Goal: Task Accomplishment & Management: Complete application form

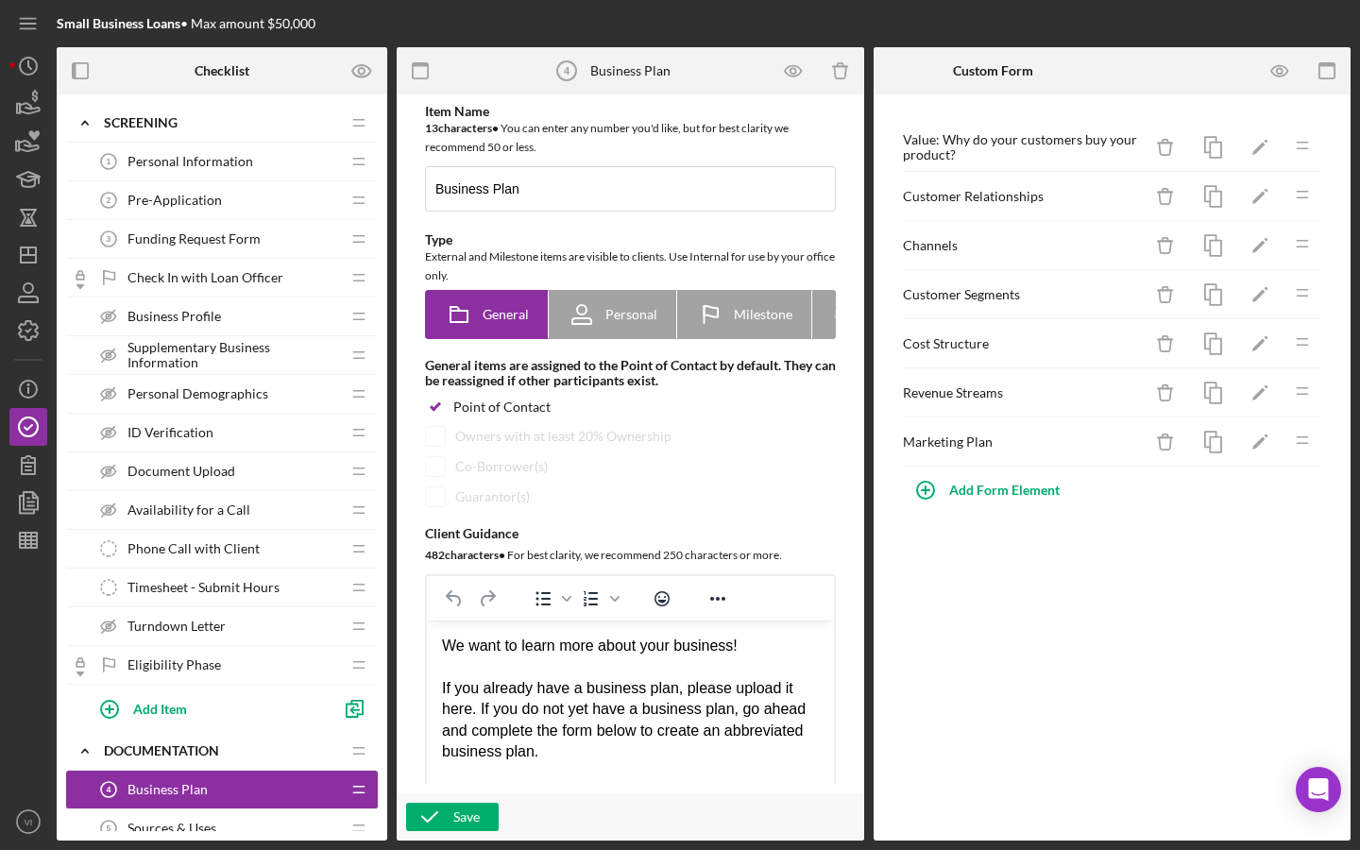
click at [198, 162] on span "Personal Information" at bounding box center [191, 161] width 126 height 15
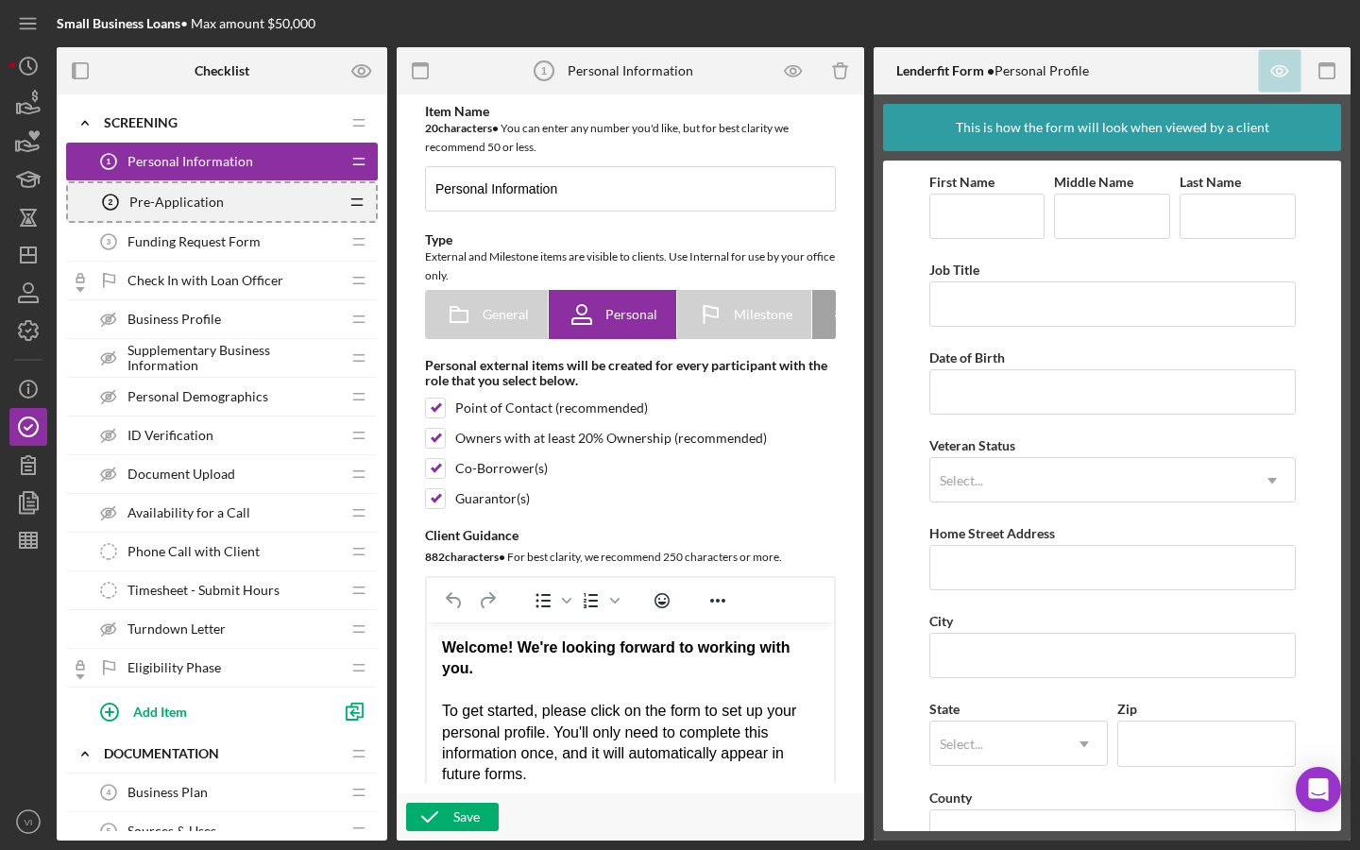
click at [342, 196] on icon "Icon/Drag" at bounding box center [357, 202] width 38 height 38
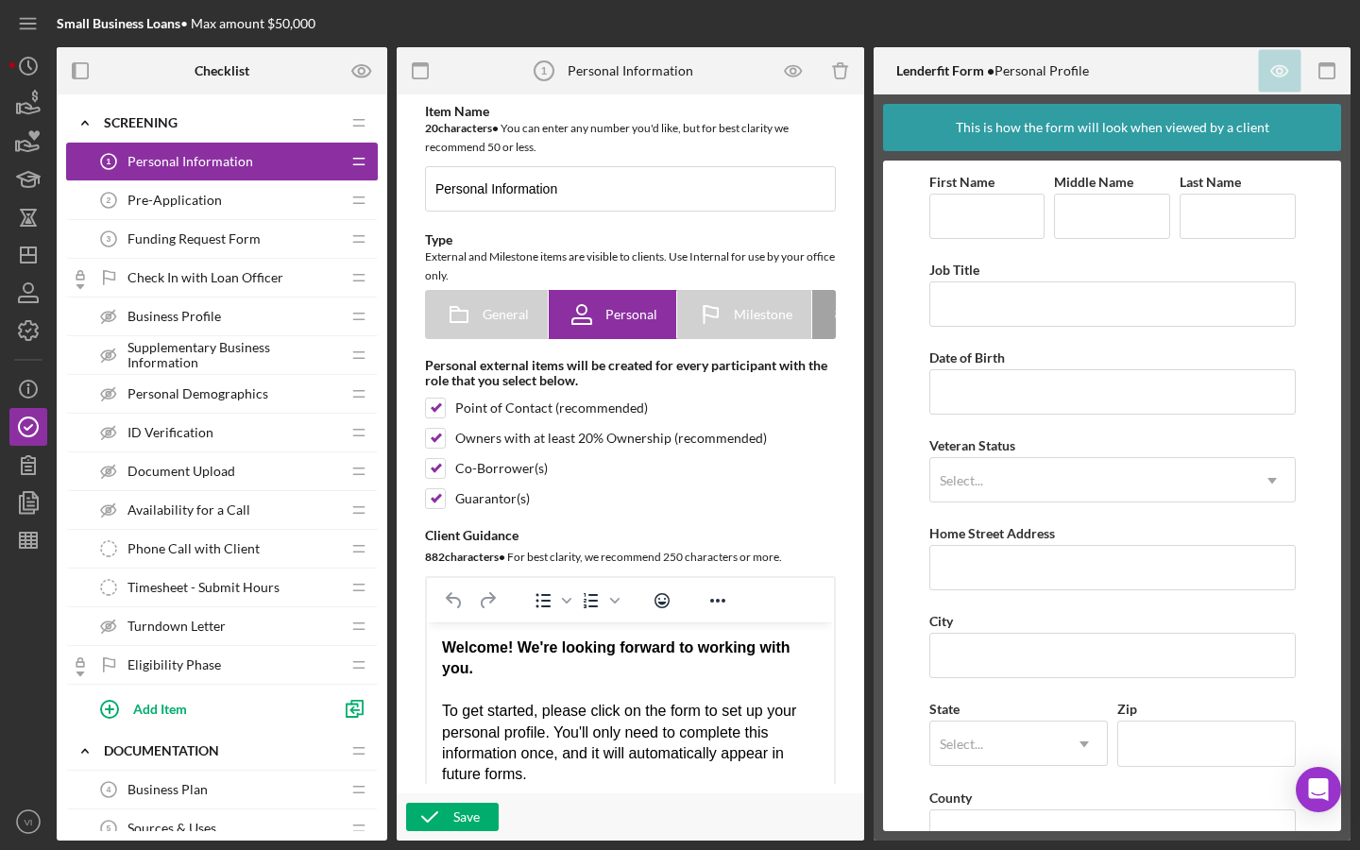
click at [296, 204] on div "Pre-Application 2 Pre-Application" at bounding box center [215, 200] width 250 height 38
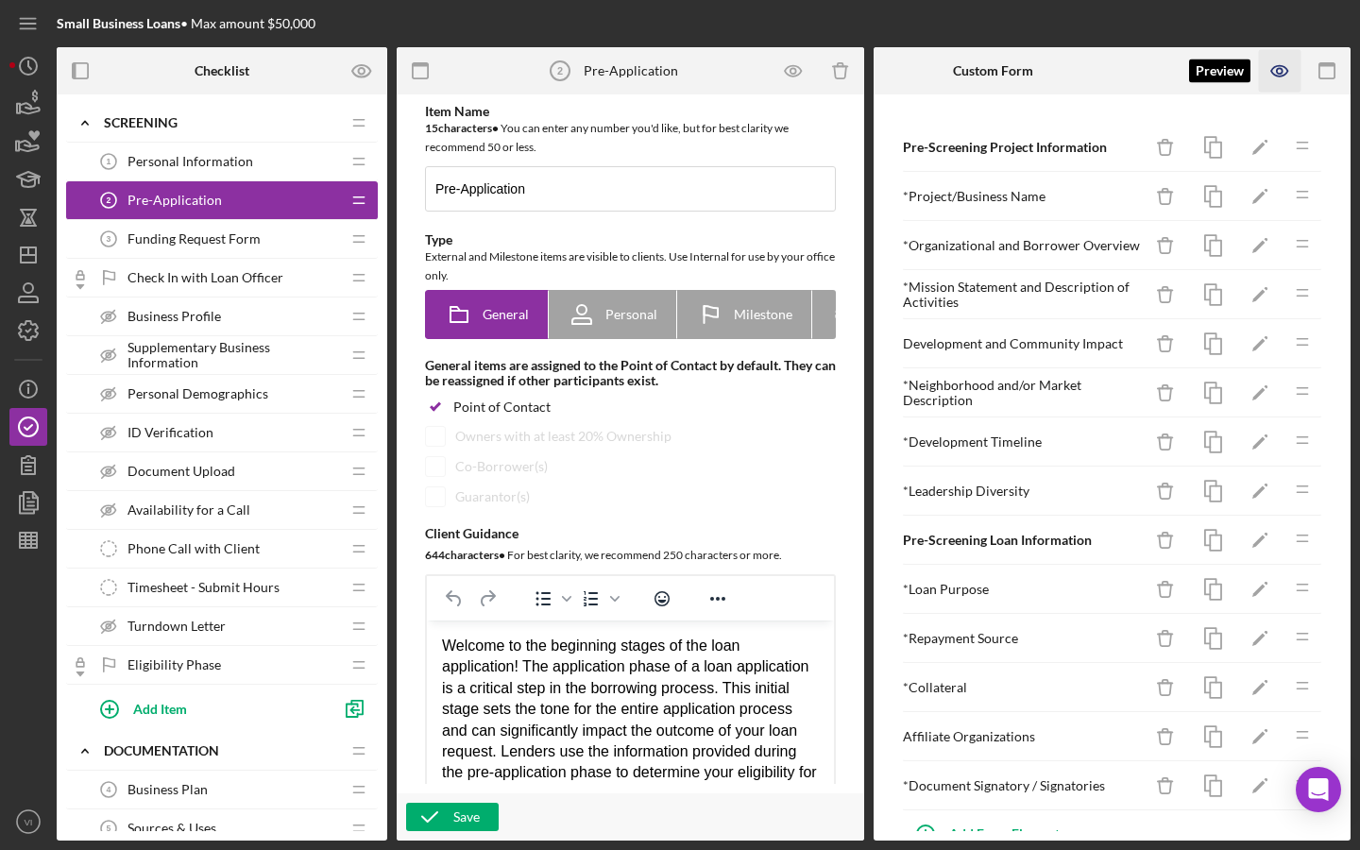
click at [651, 72] on icon "button" at bounding box center [1280, 71] width 43 height 43
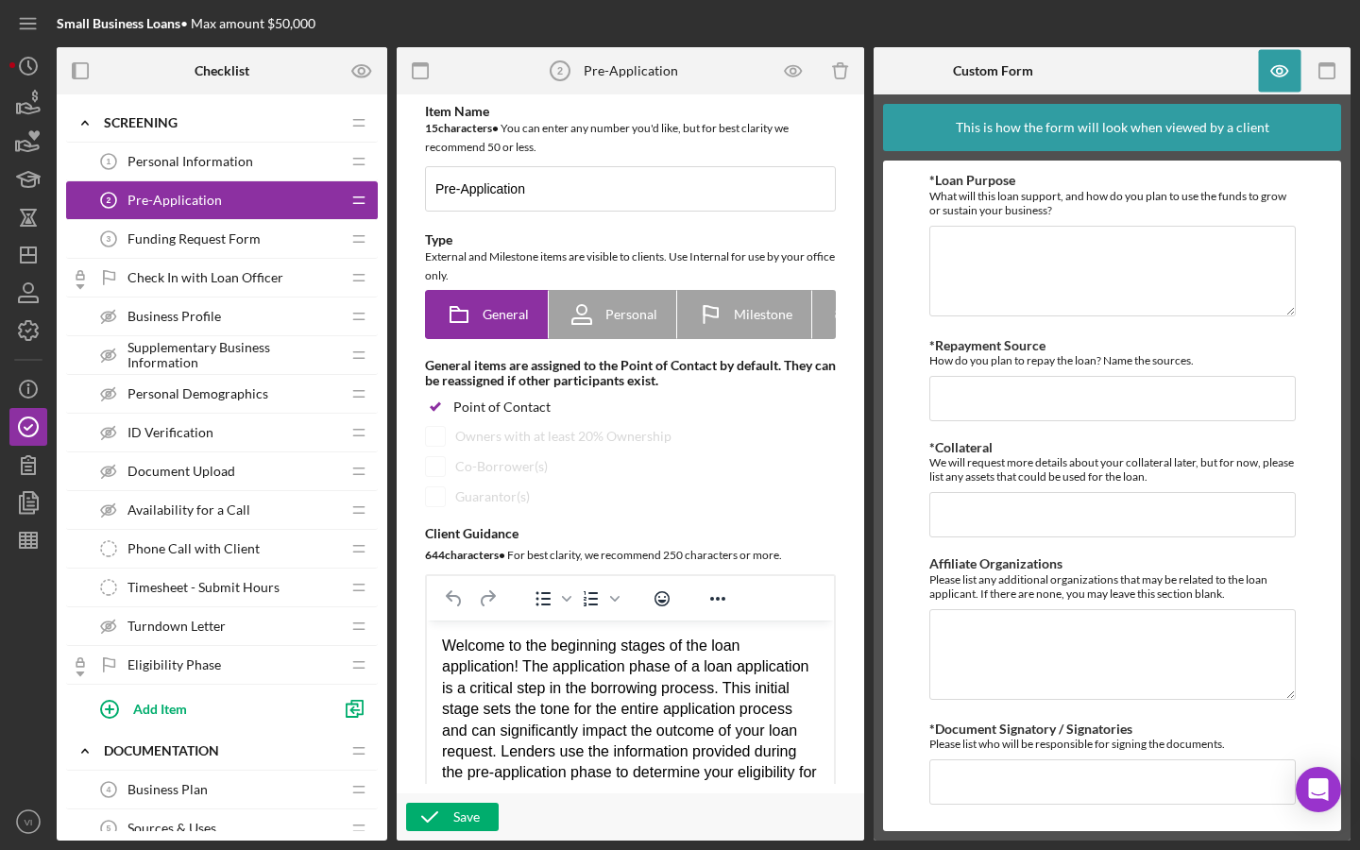
scroll to position [1244, 0]
click at [192, 239] on span "Funding Request Form" at bounding box center [194, 238] width 133 height 15
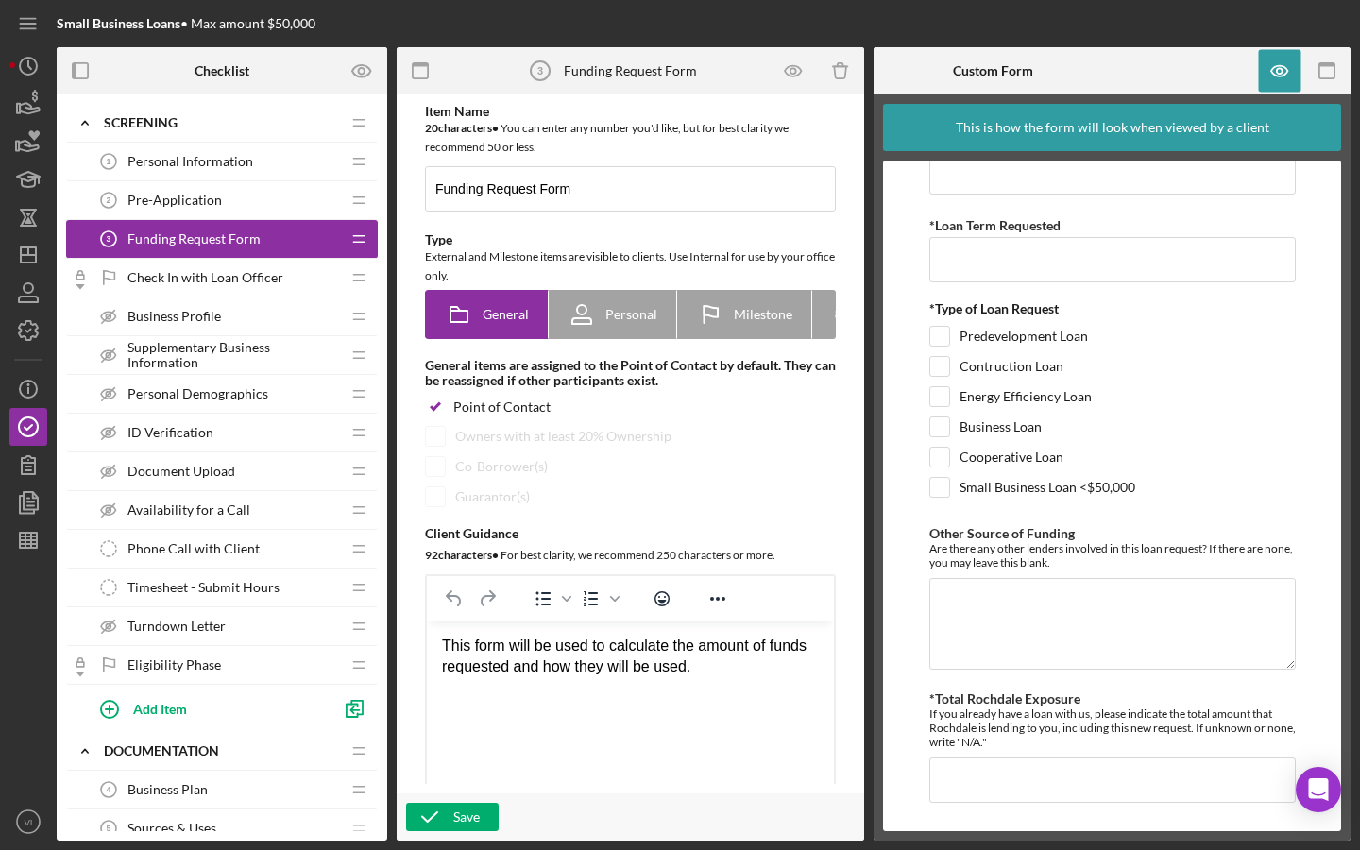
scroll to position [110, 0]
click at [251, 297] on div "Icon/Checklist Item Locked Check In with Loan Officer Check In with Loan Office…" at bounding box center [222, 278] width 312 height 39
click at [251, 294] on div "Check In with Loan Officer Check In with Loan Officer" at bounding box center [215, 278] width 250 height 38
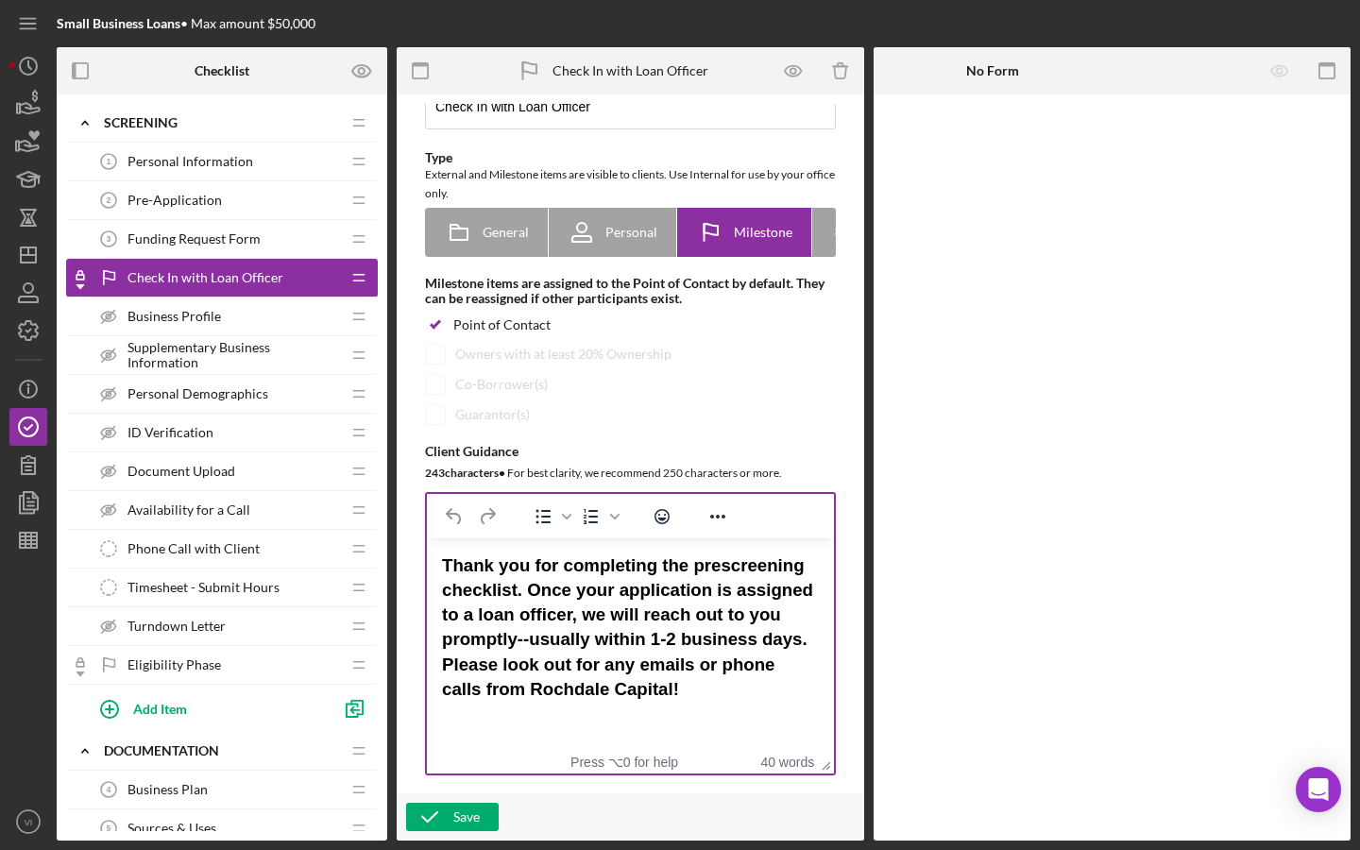
scroll to position [89, 0]
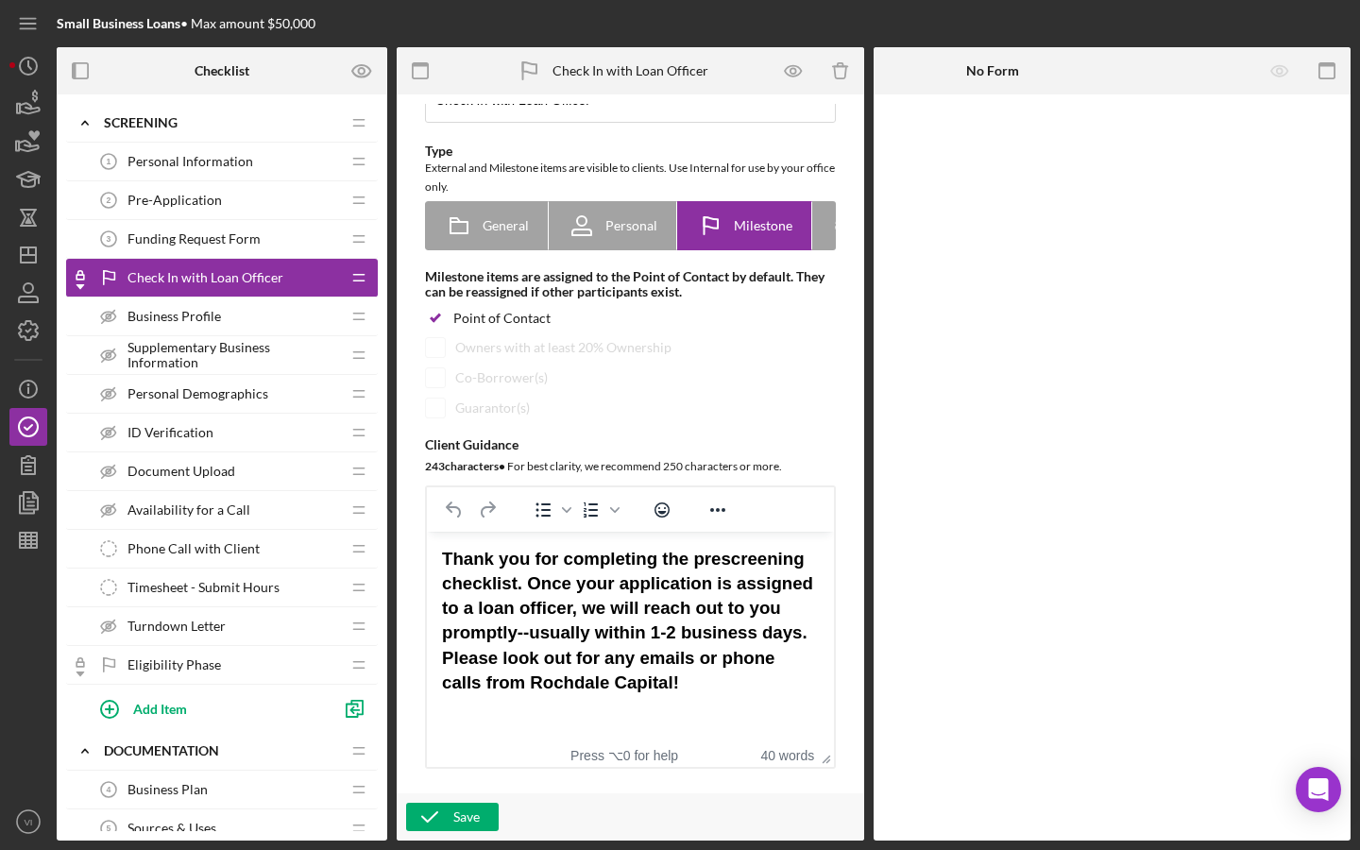
click at [249, 330] on div "Business Profile Business Profile" at bounding box center [215, 317] width 250 height 38
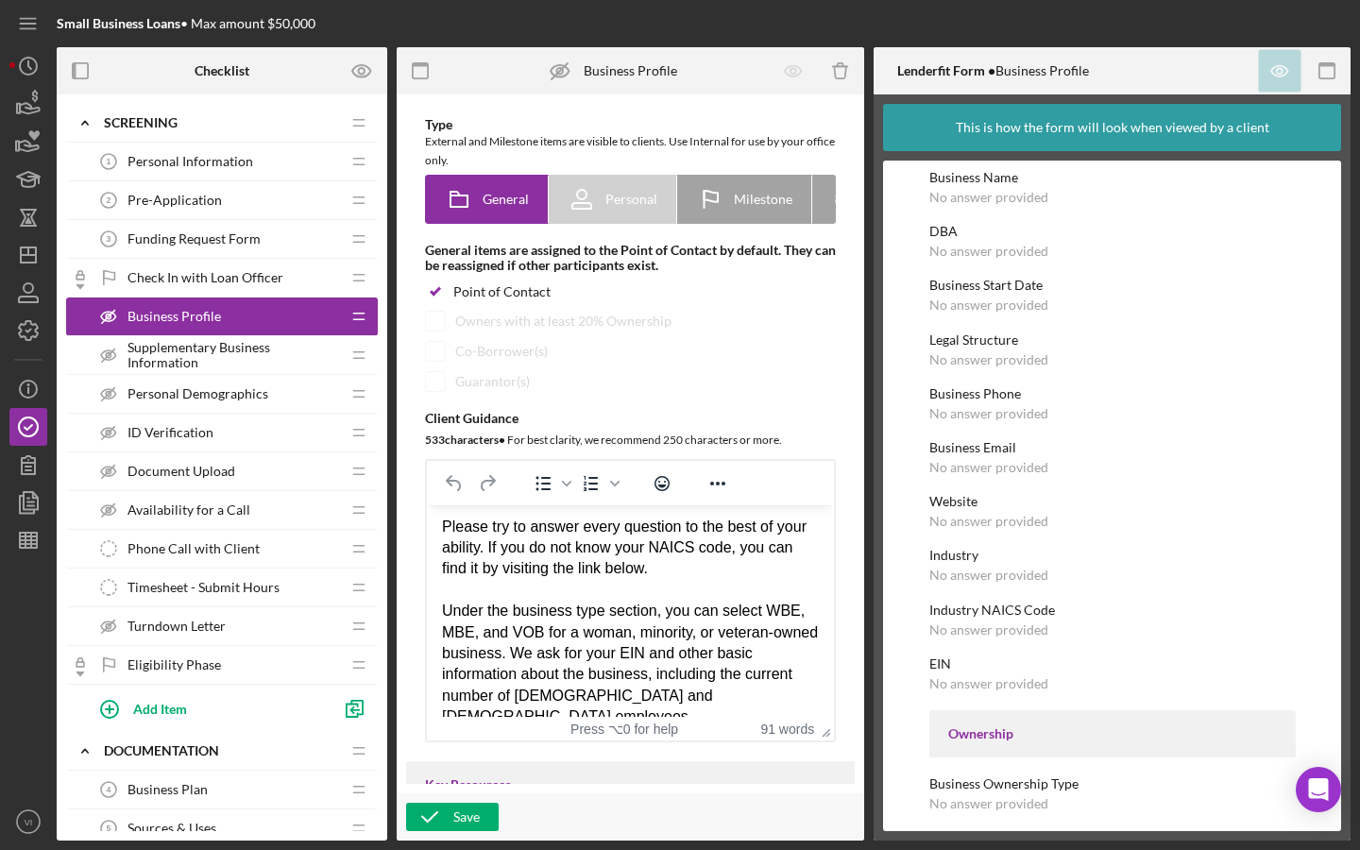
scroll to position [117, 0]
click at [323, 360] on span "Supplementary Business Information" at bounding box center [234, 355] width 213 height 30
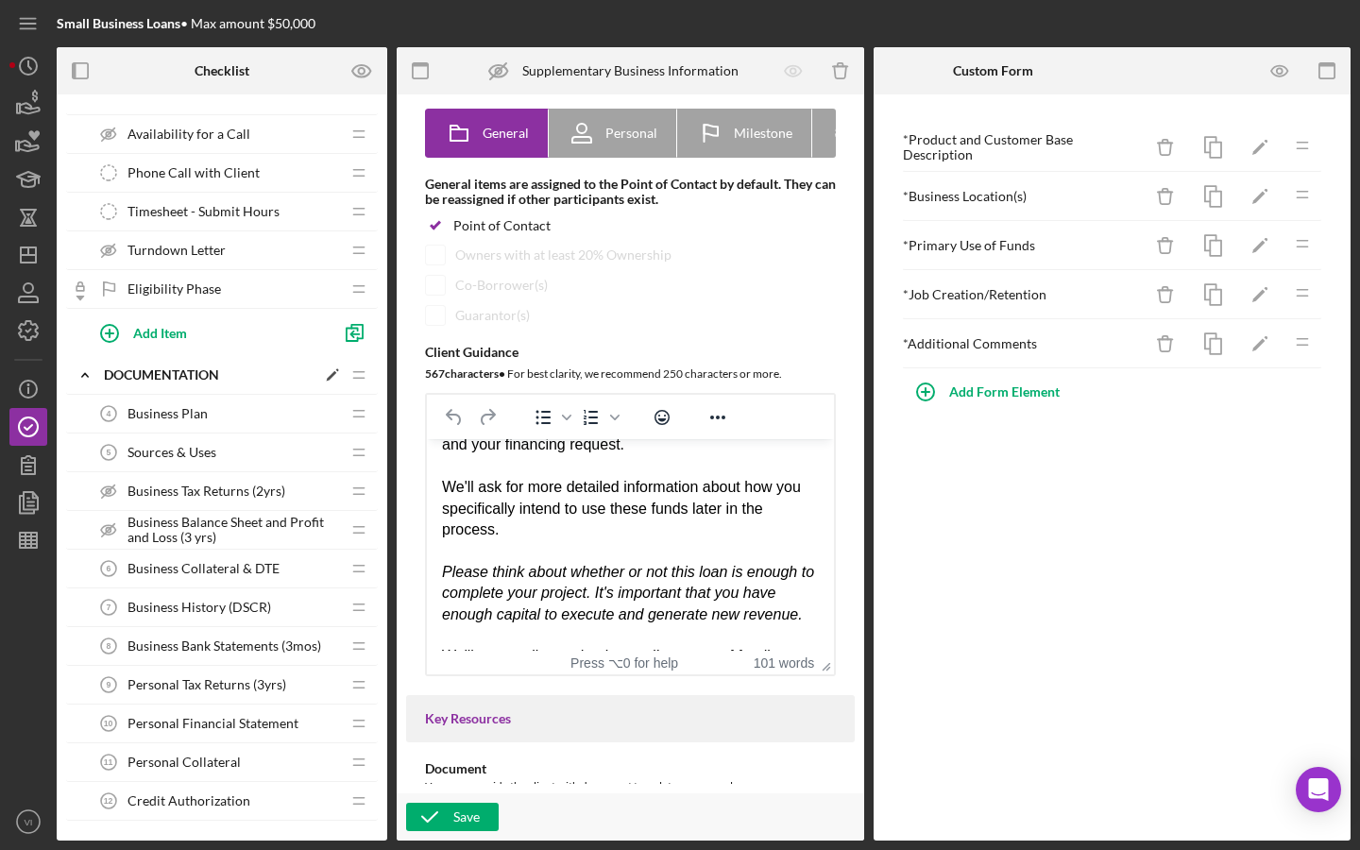
scroll to position [456, 0]
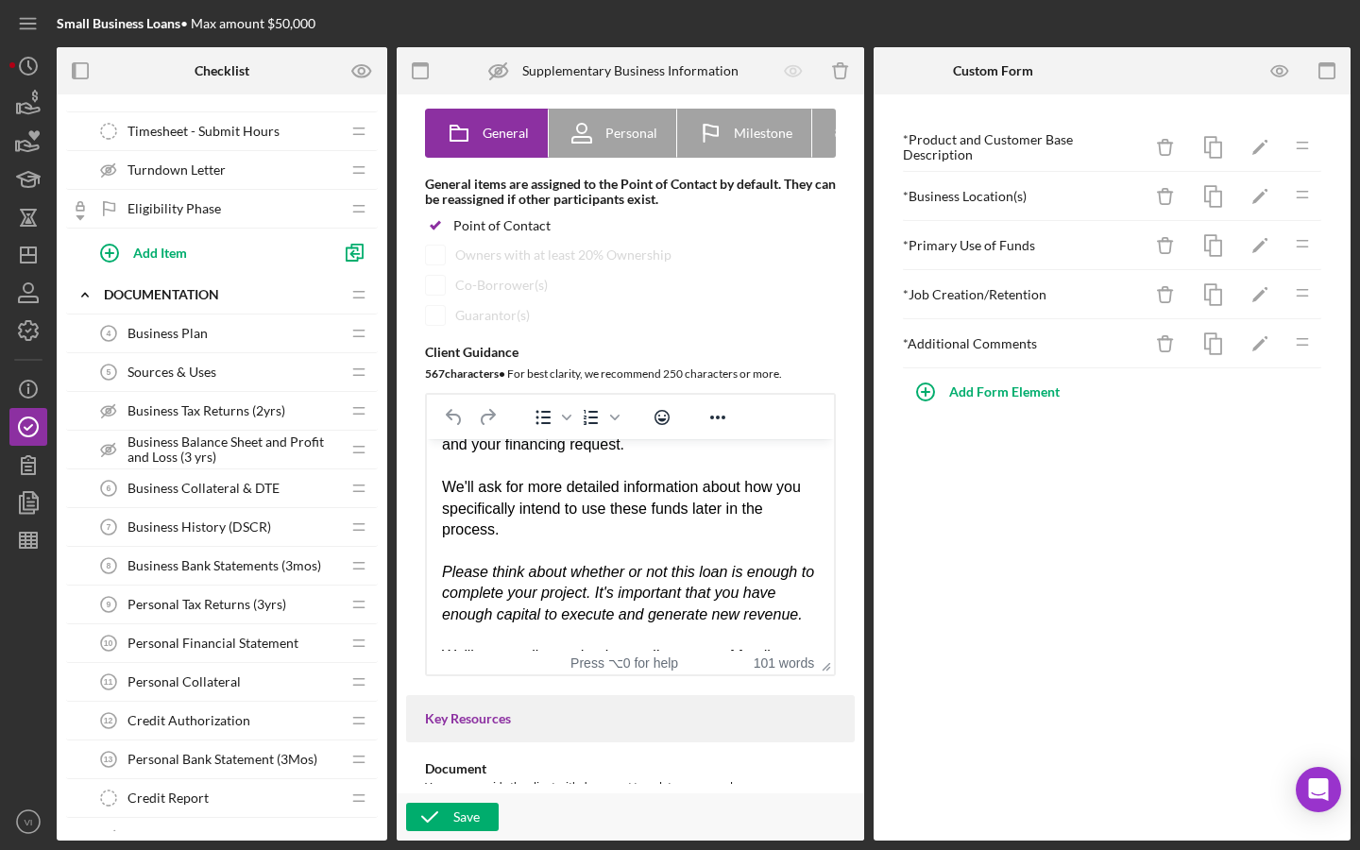
click at [243, 360] on div "Sources & Uses 5 Sources & Uses" at bounding box center [215, 372] width 250 height 38
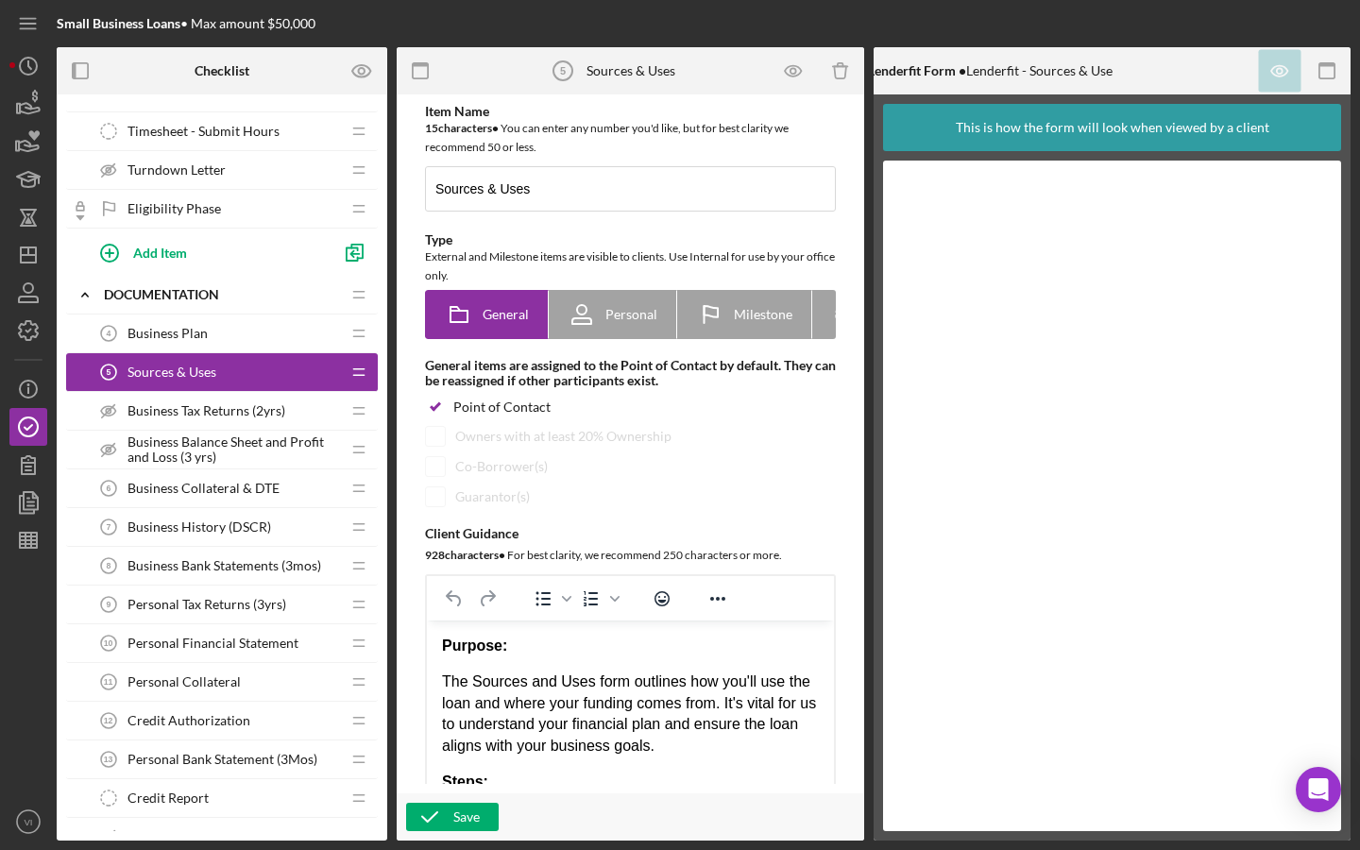
click at [242, 329] on div "Business Plan 4 Business Plan" at bounding box center [215, 334] width 250 height 38
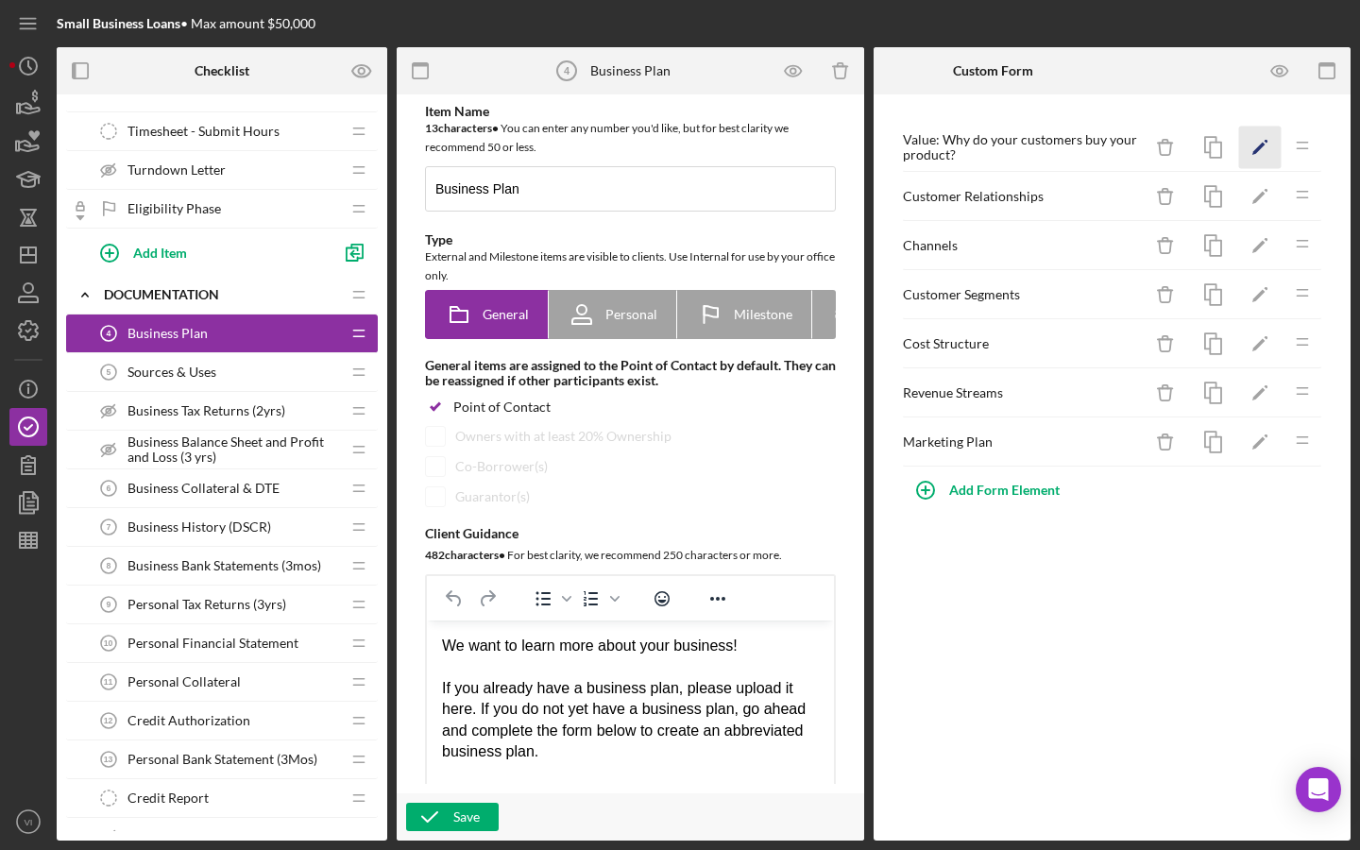
click at [651, 160] on icon "Icon/Edit" at bounding box center [1260, 148] width 43 height 43
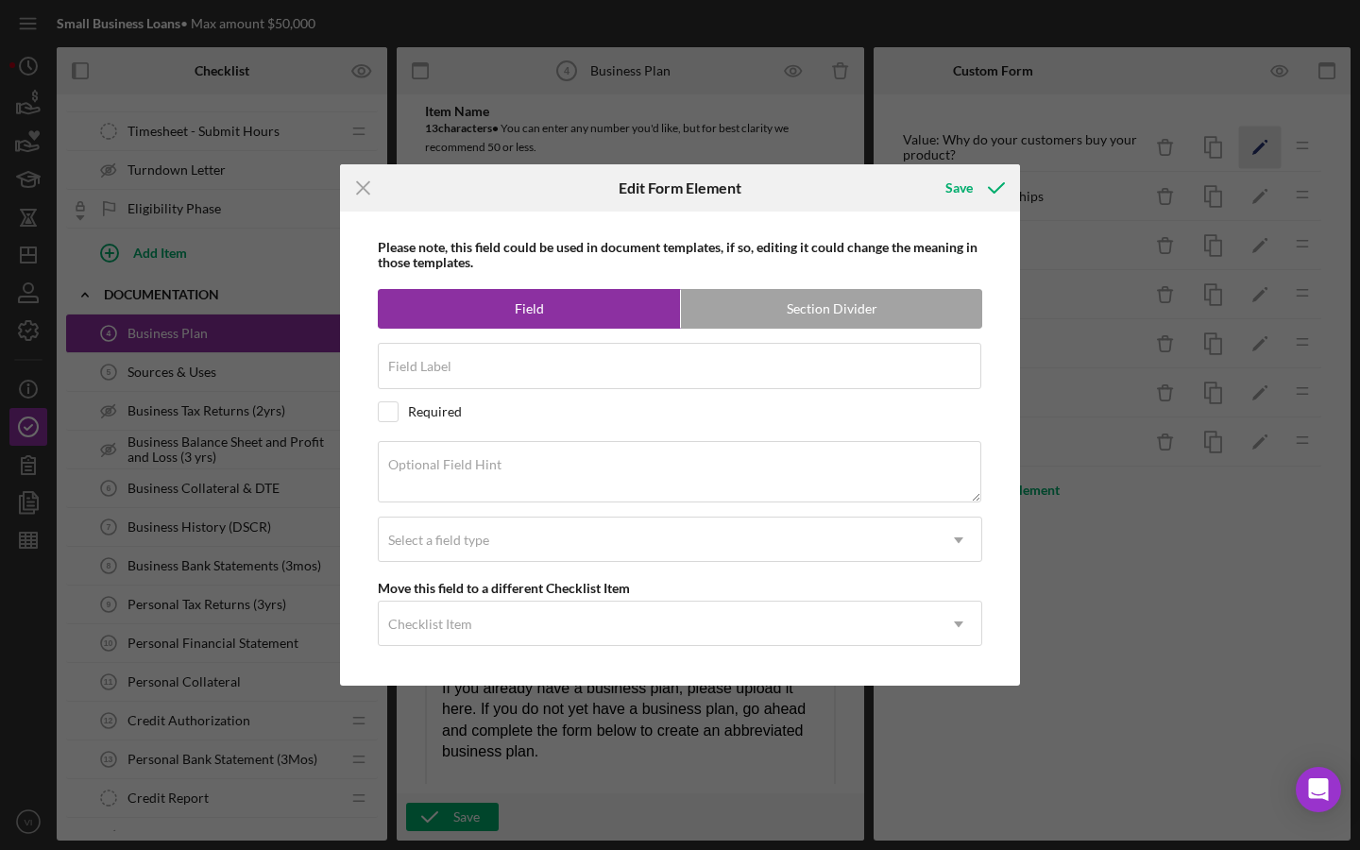
type input "Value: Why do your customers buy your product?"
type textarea "What is the value proposition for your company? The value proposition describes…"
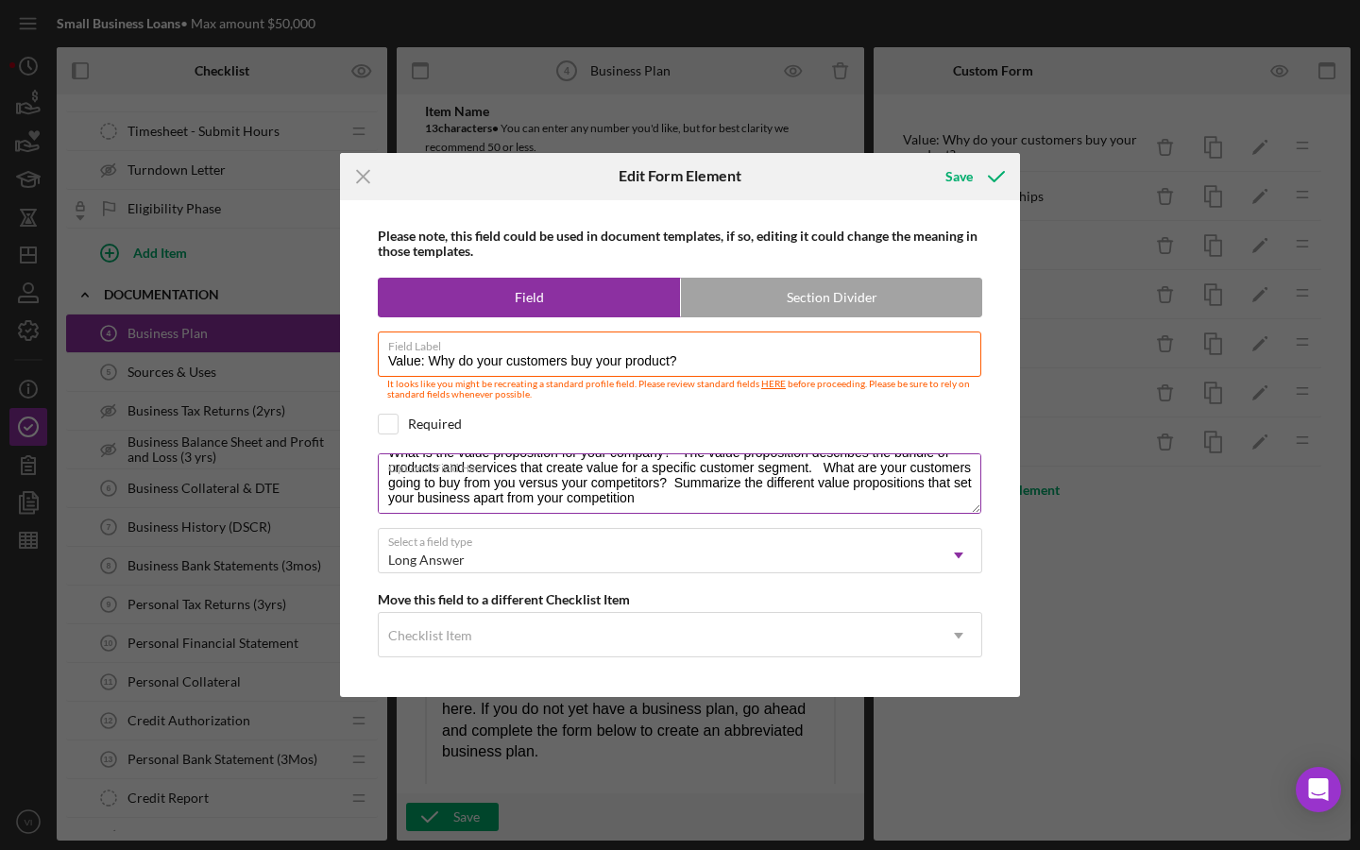
scroll to position [30, 0]
drag, startPoint x: 977, startPoint y: 513, endPoint x: 992, endPoint y: 558, distance: 47.8
click at [651, 563] on div "Please note, this field could be used in document templates, if so, editing it …" at bounding box center [679, 449] width 661 height 498
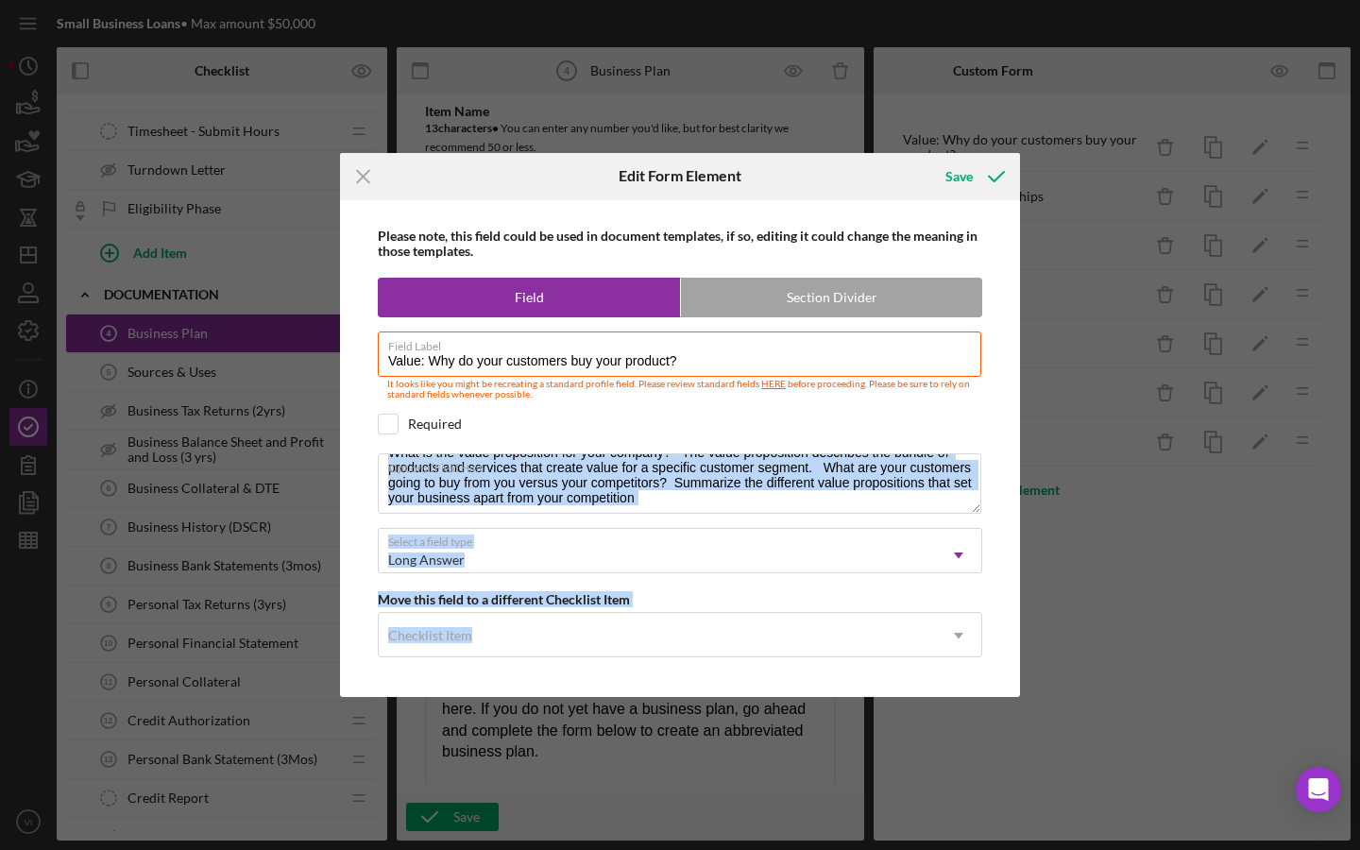
drag, startPoint x: 979, startPoint y: 514, endPoint x: 1037, endPoint y: 604, distance: 107.4
click at [651, 619] on div "Icon/Menu Close Edit Form Element Save Please note, this field could be used in…" at bounding box center [680, 425] width 1360 height 850
click at [651, 511] on textarea "What is the value proposition for your company? The value proposition describes…" at bounding box center [680, 483] width 604 height 60
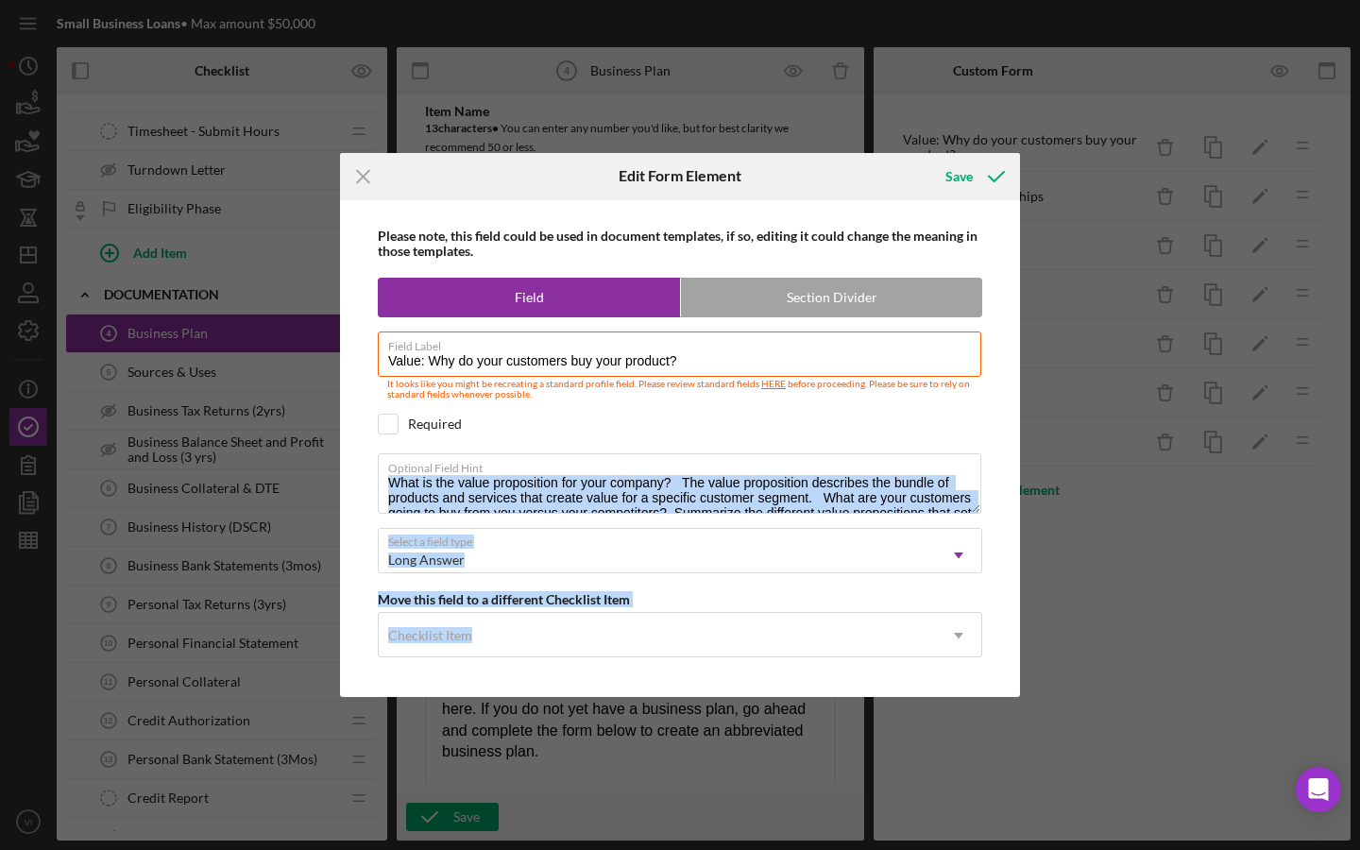
click at [651, 580] on div "Please note, this field could be used in document templates, if so, editing it …" at bounding box center [679, 449] width 661 height 498
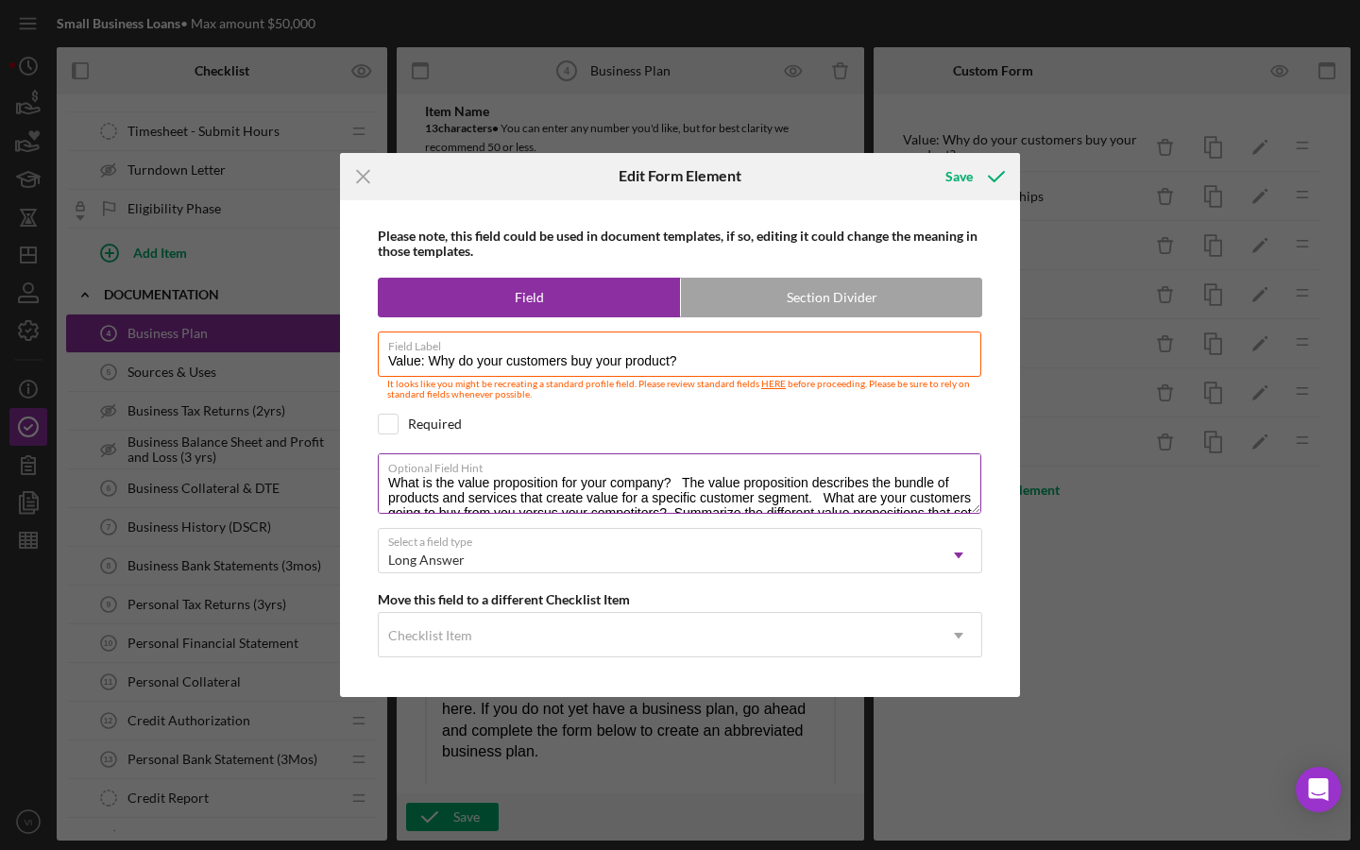
click at [651, 466] on textarea "What is the value proposition for your company? The value proposition describes…" at bounding box center [680, 483] width 604 height 60
click at [384, 153] on icon "Icon/Menu Close" at bounding box center [363, 176] width 47 height 47
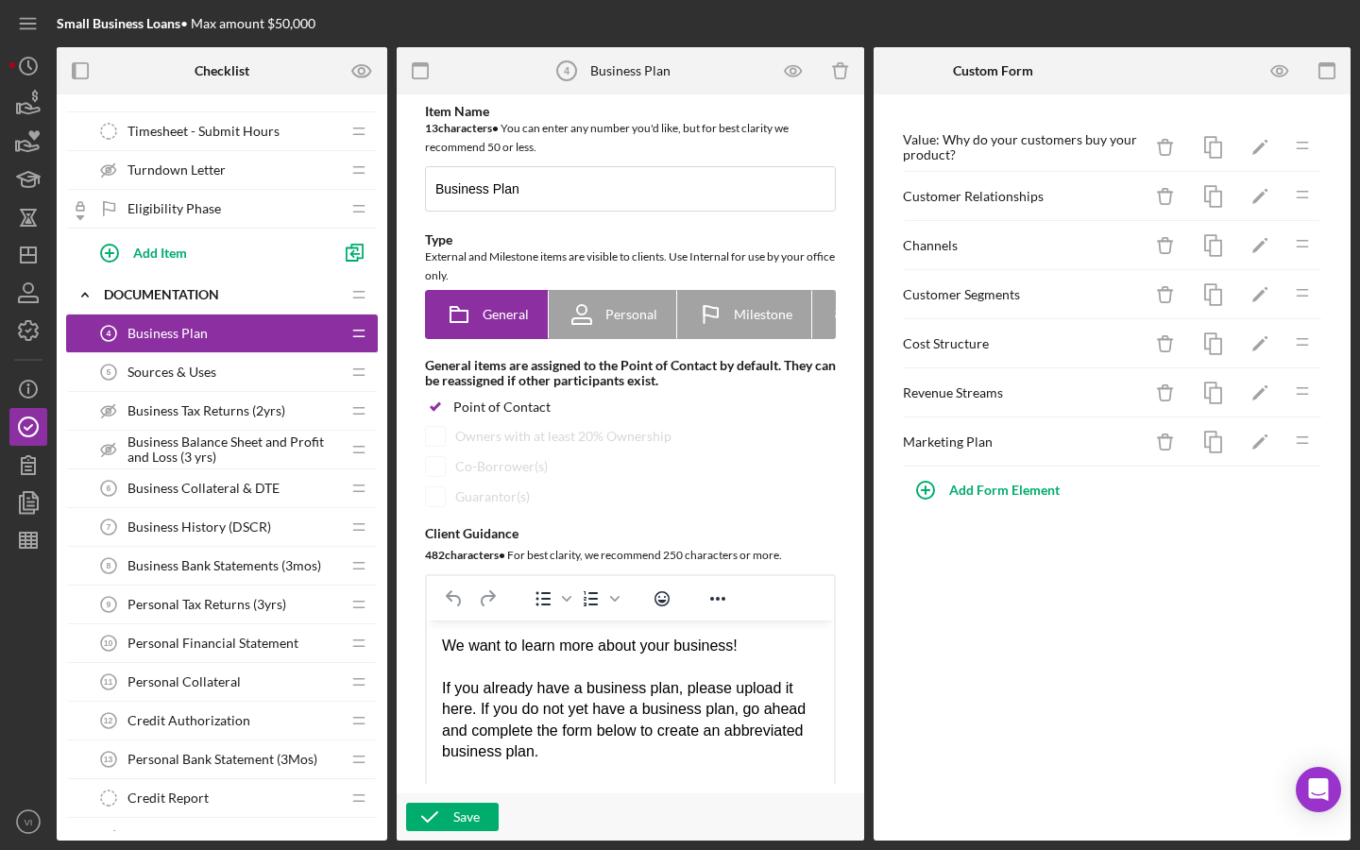
click at [651, 147] on icon "Icon/Drag" at bounding box center [1303, 146] width 38 height 38
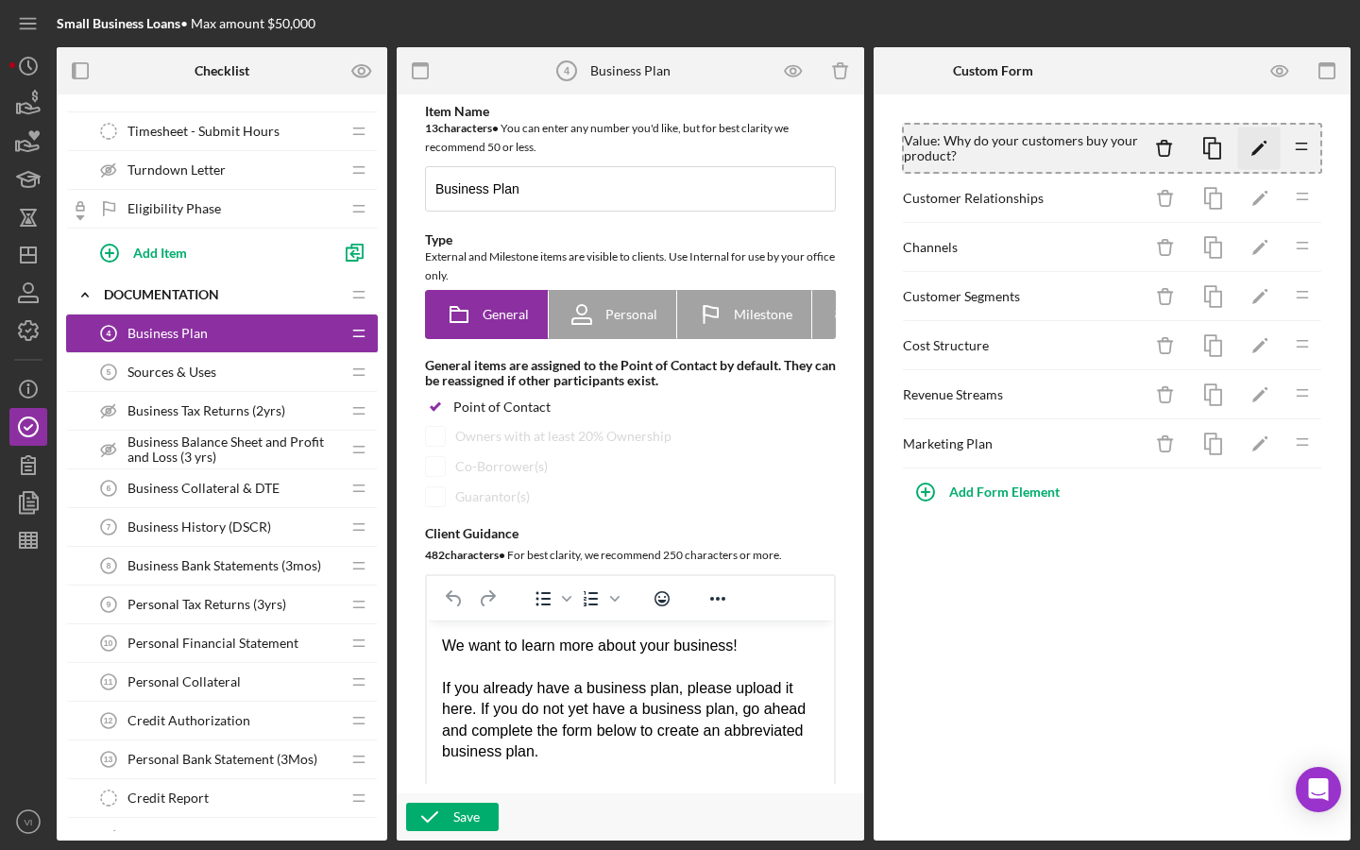
click at [651, 148] on icon "Icon/Edit" at bounding box center [1259, 149] width 43 height 43
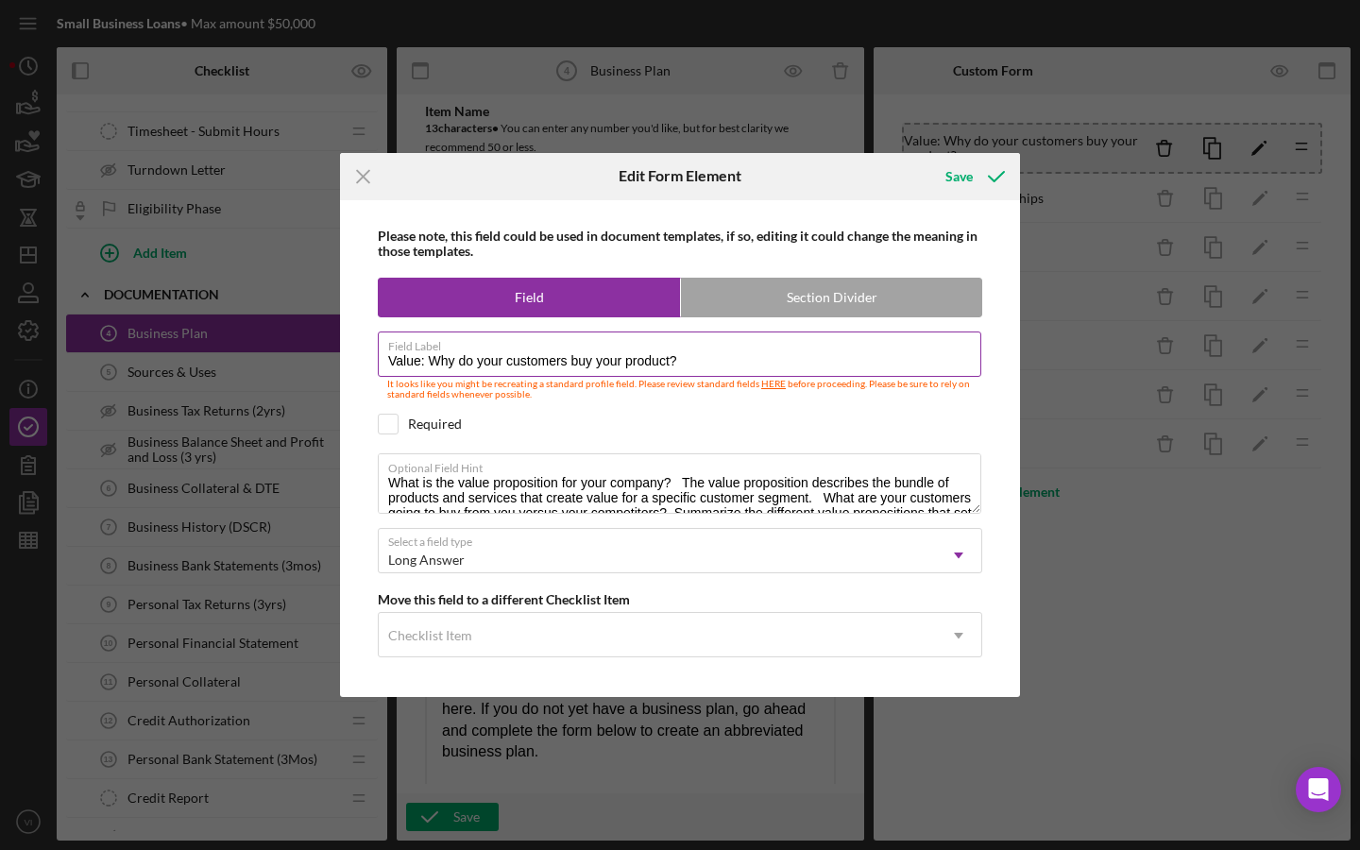
drag, startPoint x: 693, startPoint y: 365, endPoint x: 411, endPoint y: 359, distance: 282.5
click at [411, 359] on input "Value: Why do your customers buy your product?" at bounding box center [680, 354] width 604 height 45
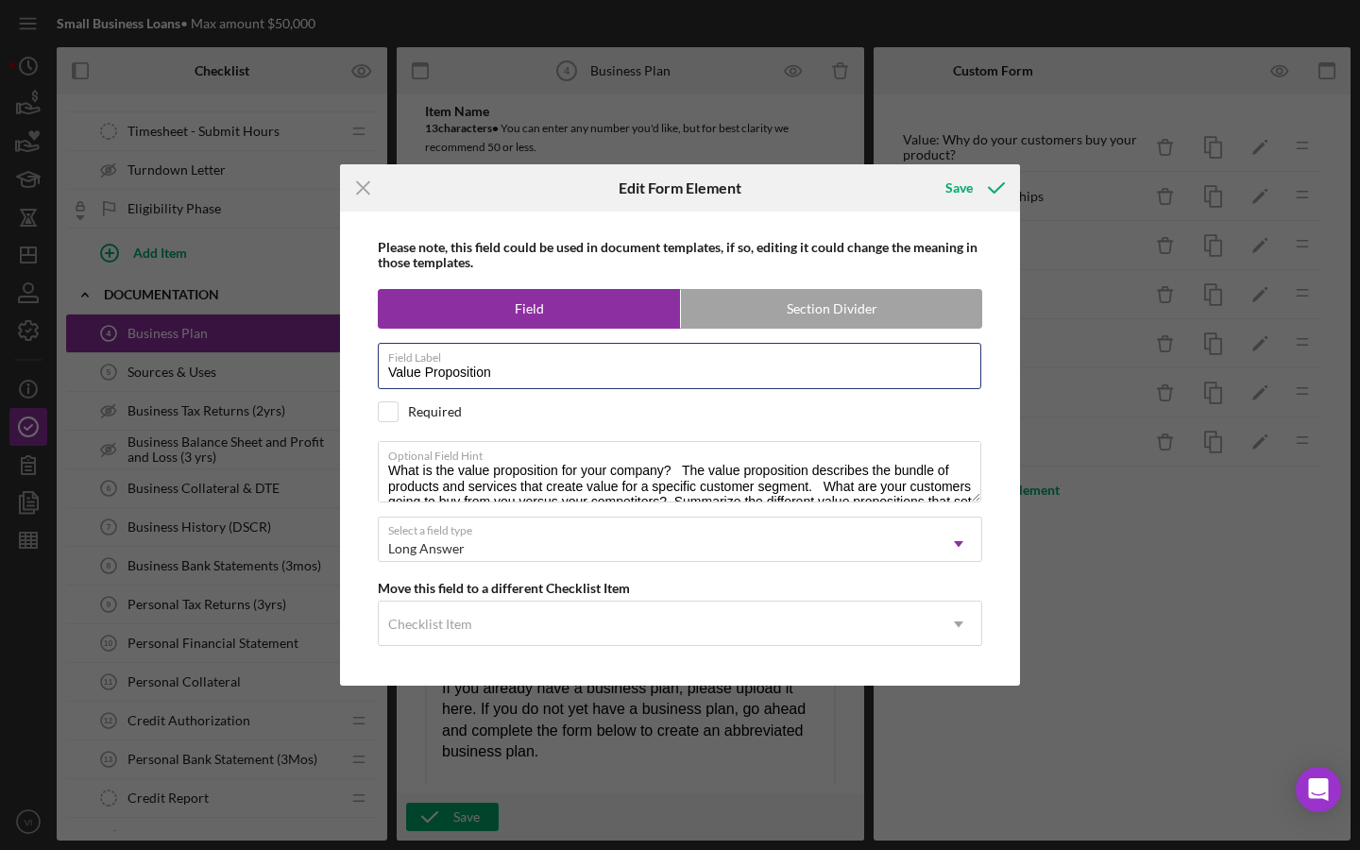
type input "Value Proposition"
click at [416, 417] on div "Required" at bounding box center [435, 411] width 54 height 15
checkbox input "true"
click at [651, 675] on div "Icon/Menu Close Edit Form Element Save Please note, this field could be used in…" at bounding box center [680, 425] width 1360 height 850
click at [651, 441] on textarea "What is the value proposition for your company? The value proposition describes…" at bounding box center [680, 471] width 604 height 60
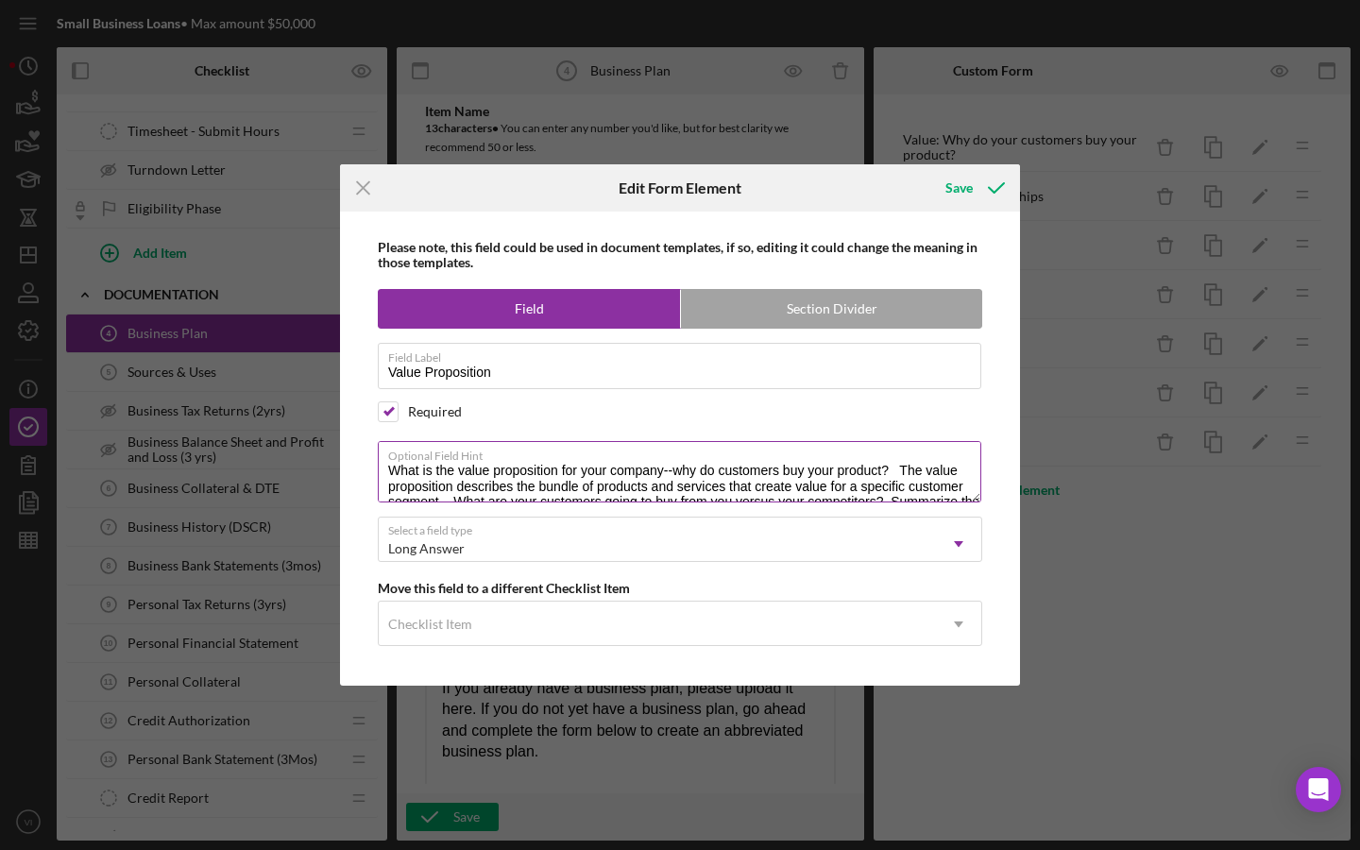
click at [651, 441] on textarea "What is the value proposition for your company--why do customers buy your produ…" at bounding box center [680, 471] width 604 height 60
click at [651, 441] on textarea "What is the value proposition for your company: why do customers buy your produ…" at bounding box center [680, 471] width 604 height 60
click at [651, 459] on textarea "What is the value proposition for your company? Why do customers buy your produ…" at bounding box center [680, 471] width 604 height 60
click at [651, 441] on textarea "What is the value proposition for your company? Why do customers buy your produ…" at bounding box center [680, 471] width 604 height 60
click at [592, 441] on textarea "What is the value proposition for your company? Why do customers buy your produ…" at bounding box center [680, 471] width 604 height 60
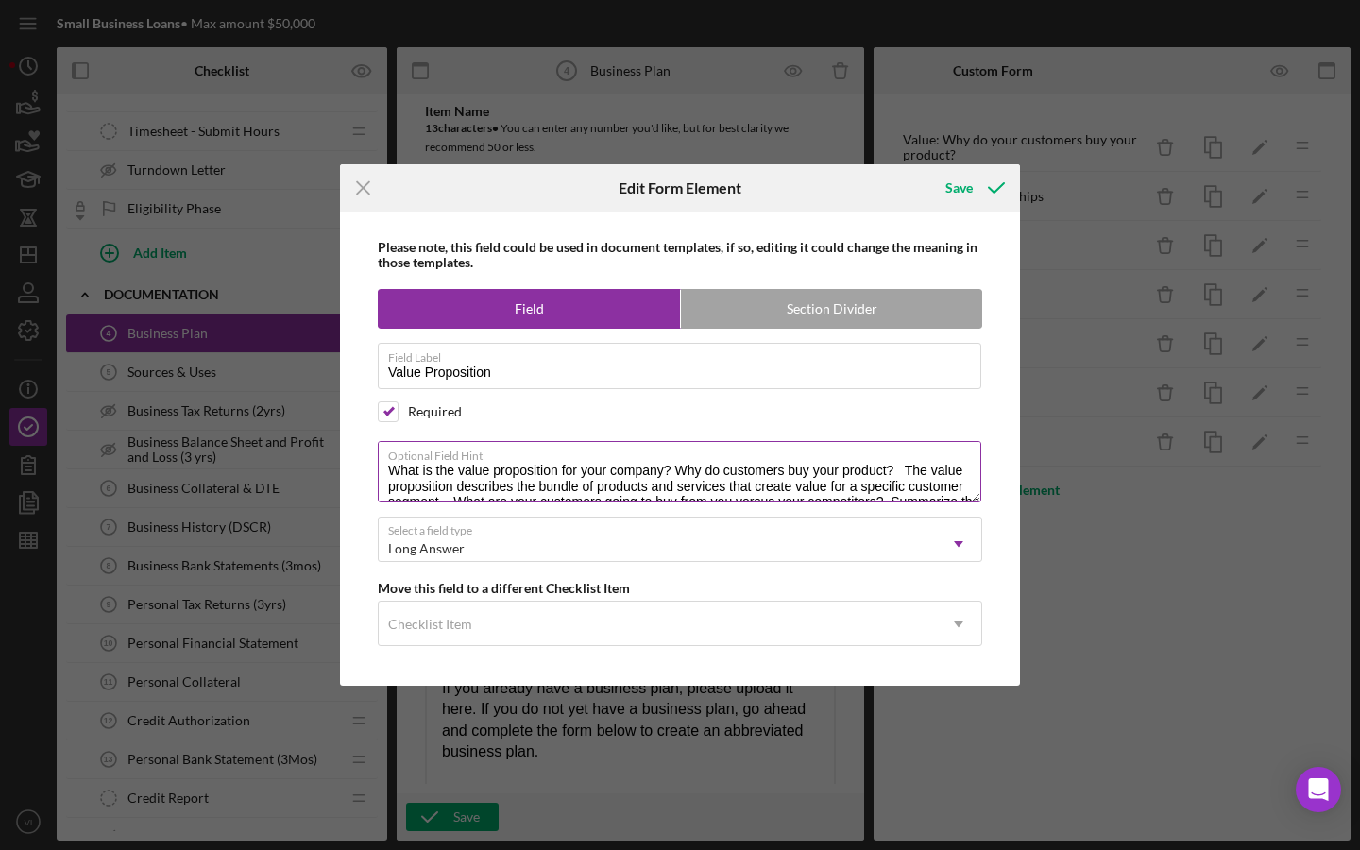
click at [651, 441] on textarea "What is the value proposition for your company? Why do customers buy your produ…" at bounding box center [680, 471] width 604 height 60
click at [651, 450] on textarea "What is the value proposition for your company--why do customers buy your produ…" at bounding box center [680, 471] width 604 height 60
click at [651, 441] on textarea "What is the value proposition for your company--why do customers buy your produ…" at bounding box center [680, 471] width 604 height 60
click at [627, 441] on textarea "What is the value proposition for your company--why do customers buy your produ…" at bounding box center [680, 471] width 604 height 60
click at [456, 441] on textarea "What is the value proposition for your company--why do customers buy your produ…" at bounding box center [680, 471] width 604 height 60
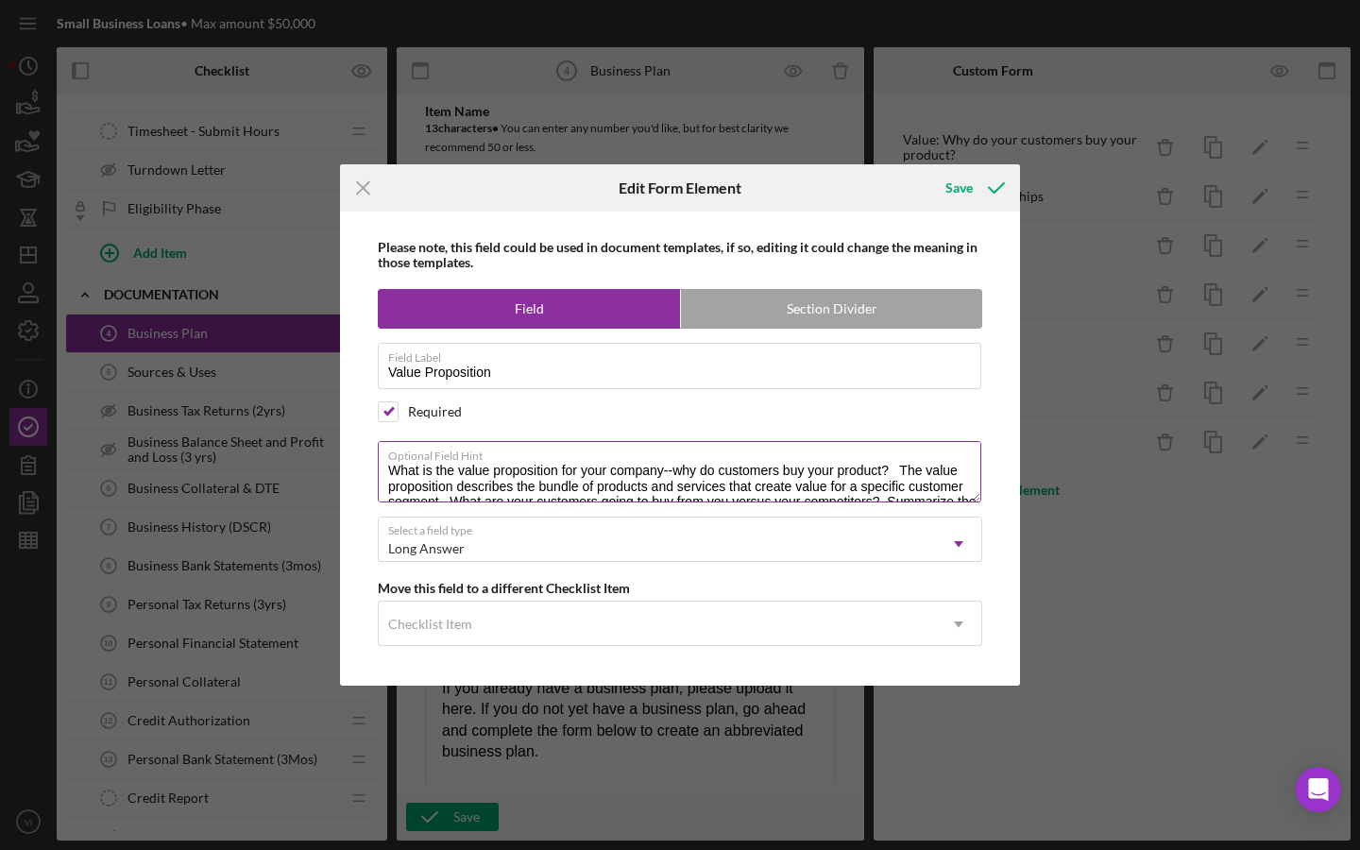
click at [651, 441] on textarea "What is the value proposition for your company--why do customers buy your produ…" at bounding box center [680, 471] width 604 height 60
click at [651, 481] on textarea "What is the value proposition for your company--why do customers buy your produ…" at bounding box center [680, 471] width 604 height 60
click at [488, 441] on textarea "What is the value proposition for your company--why do customers buy your produ…" at bounding box center [680, 471] width 604 height 60
click at [480, 441] on textarea "What is the value proposition for your company--why do customers buy your produ…" at bounding box center [680, 471] width 604 height 60
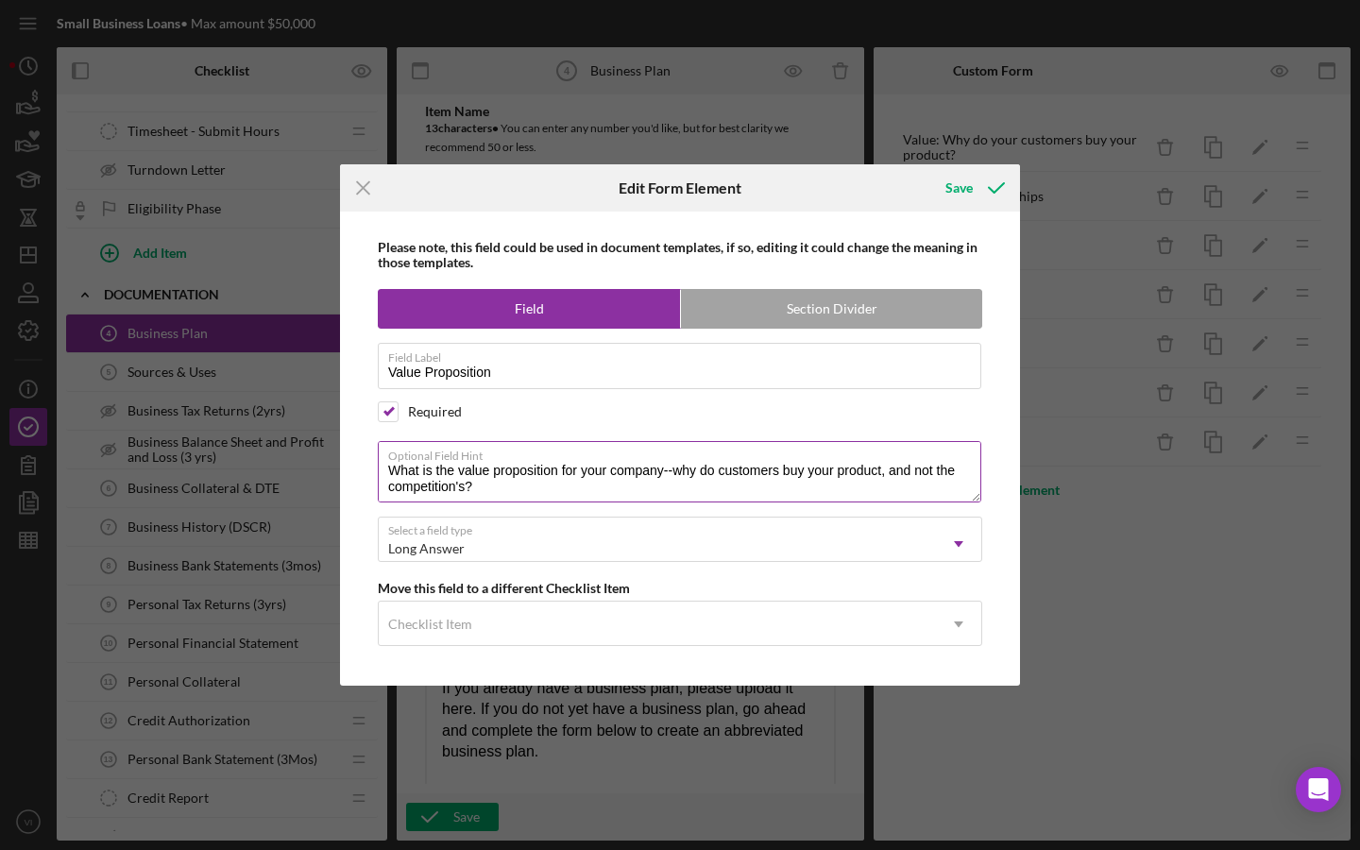
drag, startPoint x: 725, startPoint y: 410, endPoint x: 879, endPoint y: 392, distance: 155.0
click at [651, 441] on textarea "What is the value proposition for your company--why do customers buy your produ…" at bounding box center [680, 471] width 604 height 60
click at [395, 441] on textarea "What is the value proposition for your company--why do customers buy your produ…" at bounding box center [680, 471] width 604 height 60
drag, startPoint x: 389, startPoint y: 420, endPoint x: 503, endPoint y: 437, distance: 115.5
click at [503, 441] on textarea "What is the value proposition for your company--why do customers buy your produ…" at bounding box center [680, 471] width 604 height 60
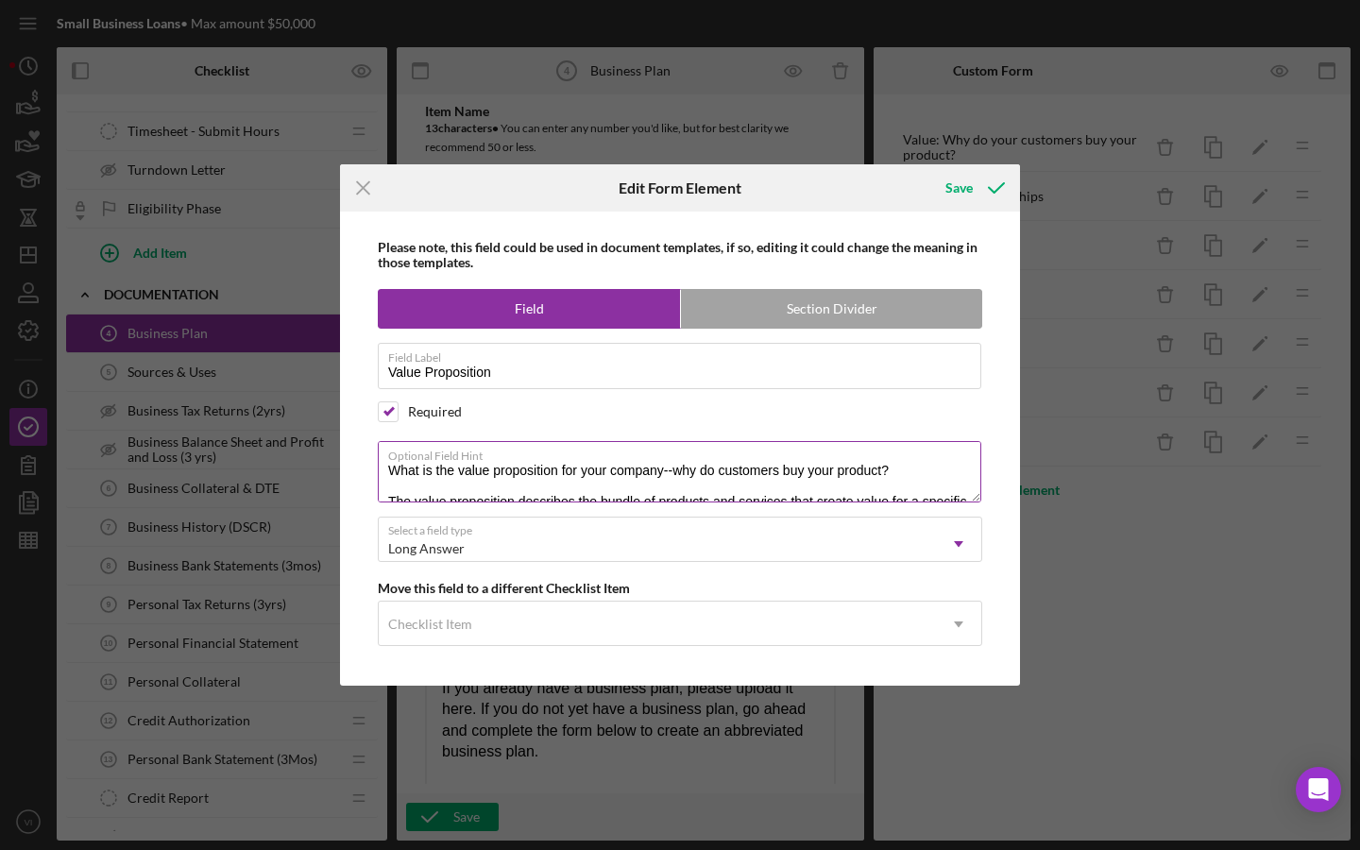
click at [651, 456] on textarea "What is the value proposition for your company--why do customers buy your produ…" at bounding box center [680, 471] width 604 height 60
drag, startPoint x: 820, startPoint y: 423, endPoint x: 853, endPoint y: 422, distance: 33.1
click at [651, 441] on textarea "What is the value proposition for your company--why do customers buy your produ…" at bounding box center [680, 471] width 604 height 60
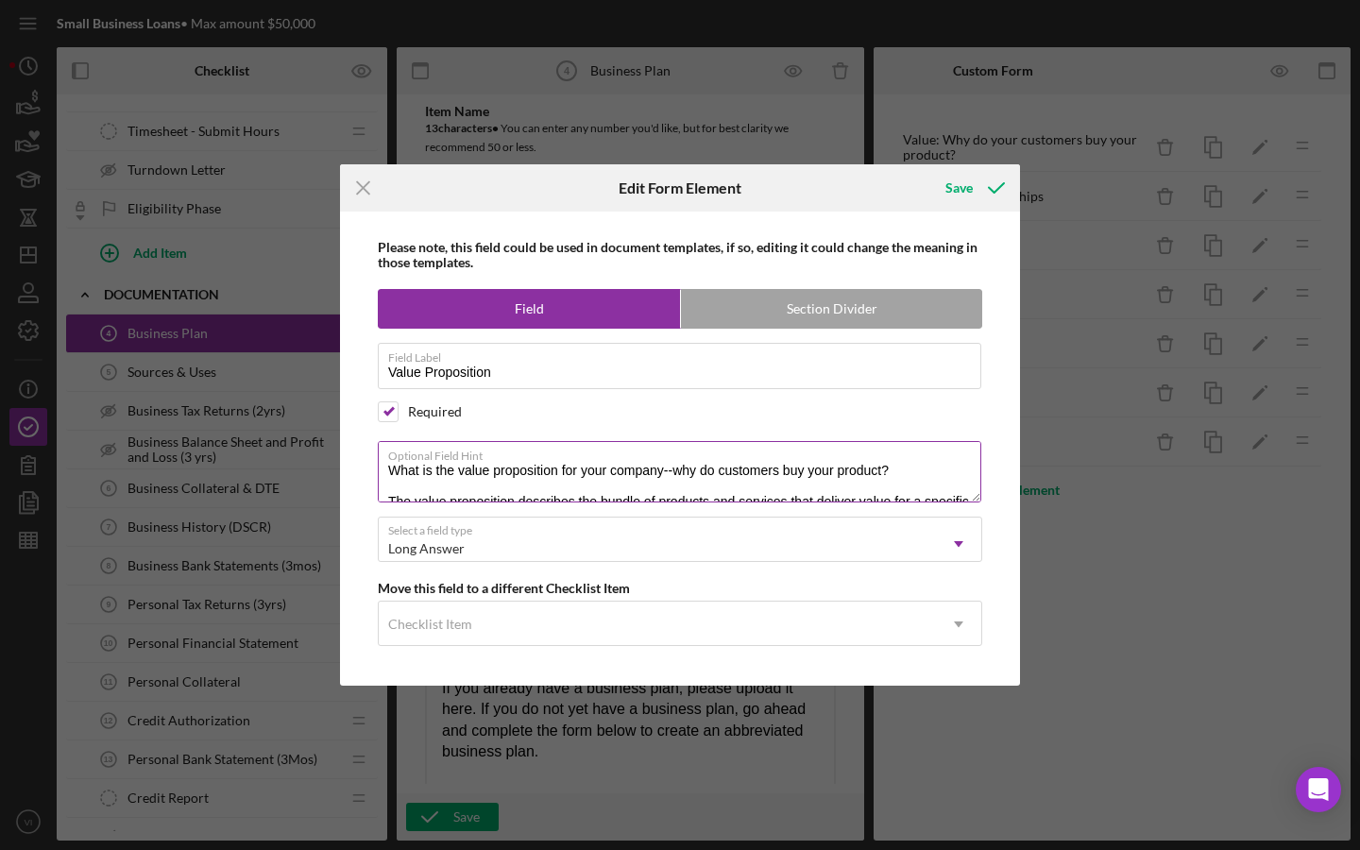
click at [651, 441] on textarea "What is the value proposition for your company--why do customers buy your produ…" at bounding box center [680, 471] width 604 height 60
click at [651, 492] on textarea "What is the value proposition for your company--why do customers buy your produ…" at bounding box center [680, 471] width 604 height 60
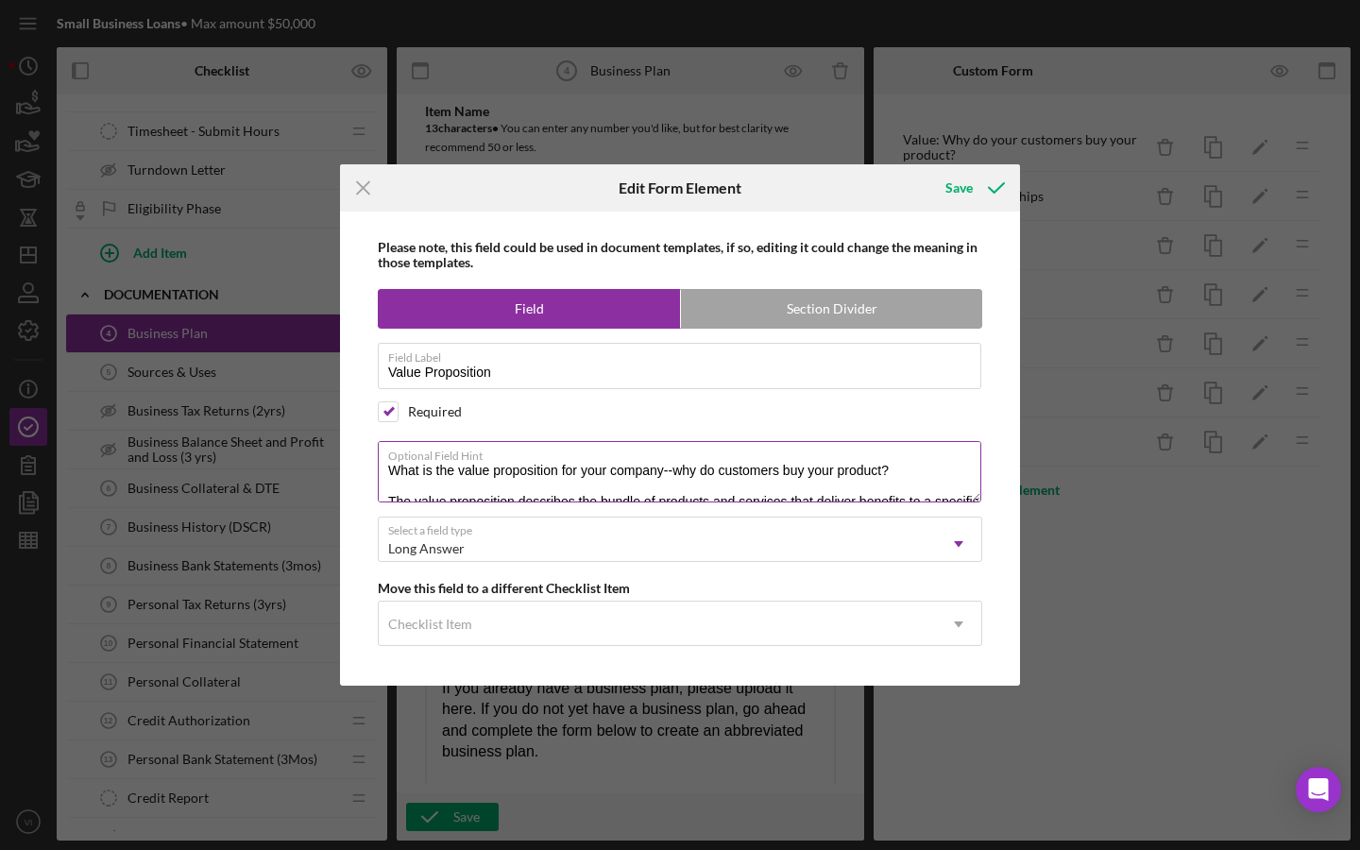
click at [525, 441] on textarea "What is the value proposition for your company--why do customers buy your produ…" at bounding box center [680, 471] width 604 height 60
click at [525, 447] on textarea "What is the value proposition for your company--why do customers buy your produ…" at bounding box center [680, 471] width 604 height 60
click at [604, 441] on textarea "What is the value proposition for your company--why do customers buy your produ…" at bounding box center [680, 471] width 604 height 60
click at [651, 441] on textarea "What is the value proposition for your company--why do customers buy your produ…" at bounding box center [680, 471] width 604 height 60
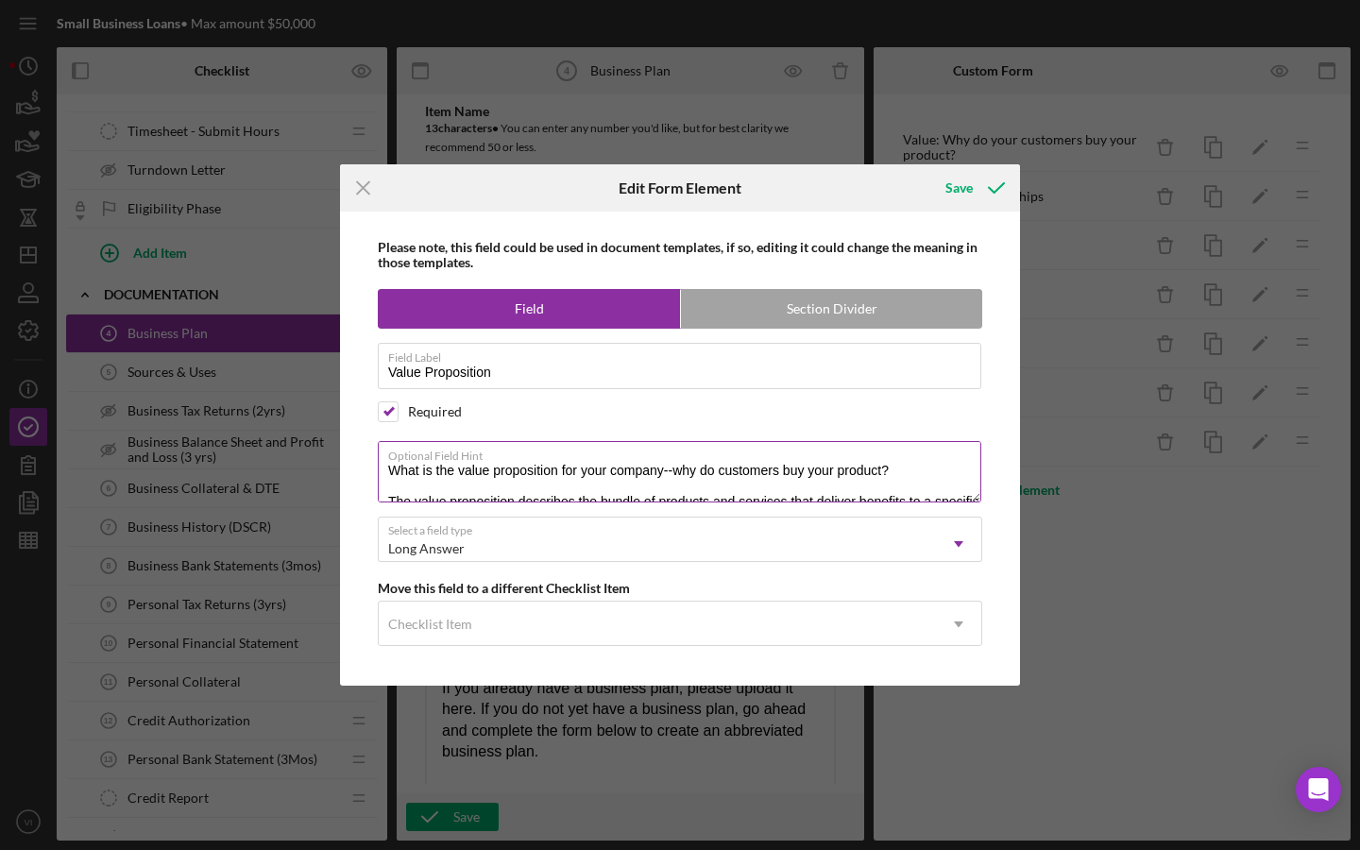
click at [472, 441] on textarea "What is the value proposition for your company--why do customers buy your produ…" at bounding box center [680, 471] width 604 height 60
click at [457, 441] on textarea "What is the value proposition for your company--why do customers buy your produ…" at bounding box center [680, 471] width 604 height 60
drag, startPoint x: 470, startPoint y: 400, endPoint x: 554, endPoint y: 358, distance: 94.2
click at [554, 441] on textarea "What is the value proposition for your company--why do customers buy your produ…" at bounding box center [680, 471] width 604 height 60
click at [651, 441] on textarea "What is the value proposition for your company--why do customers buy your produ…" at bounding box center [680, 471] width 604 height 60
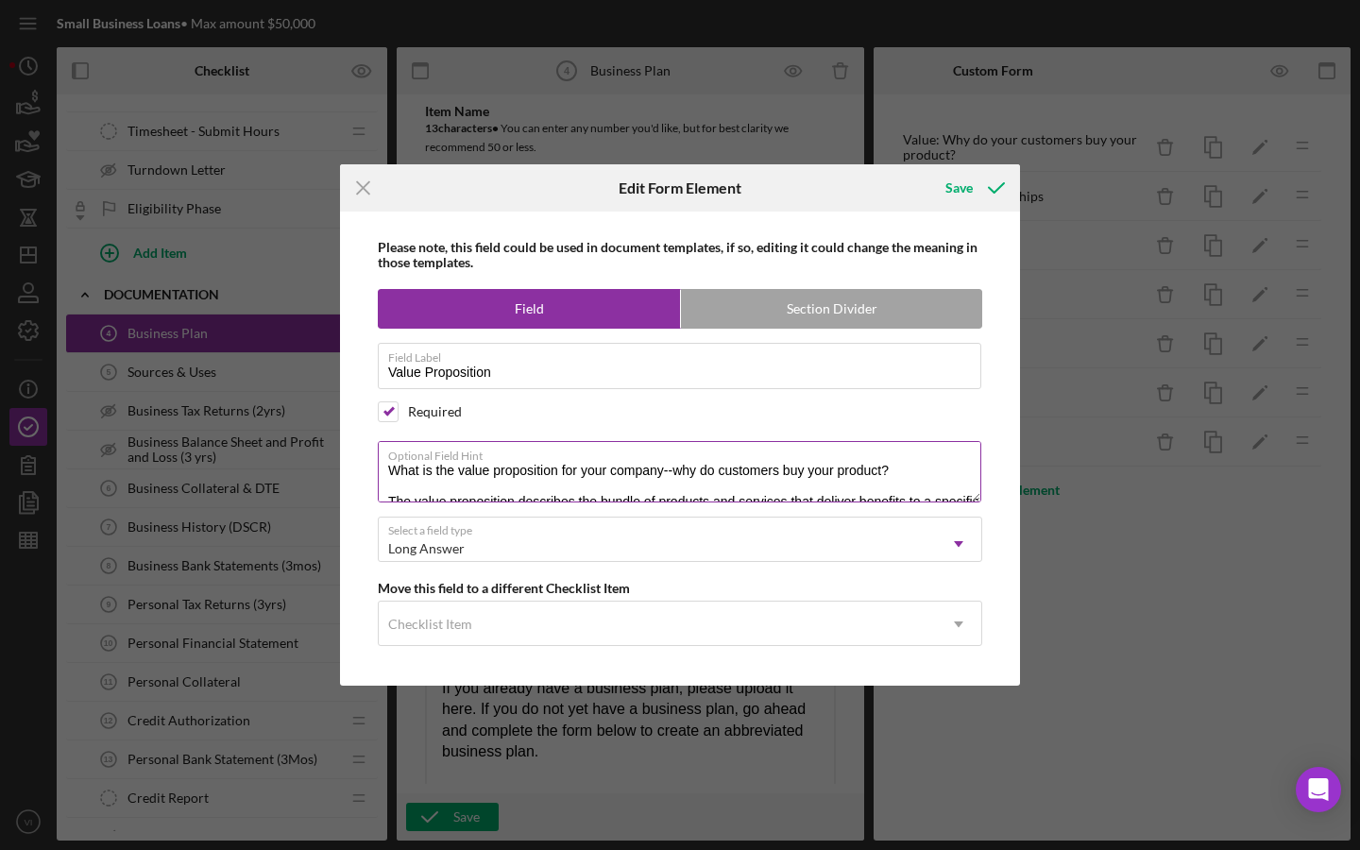
click at [598, 441] on textarea "What is the value proposition for your company--why do customers buy your produ…" at bounding box center [680, 471] width 604 height 60
click at [616, 441] on textarea "What is the value proposition for your company--why do customers buy your produ…" at bounding box center [680, 471] width 604 height 60
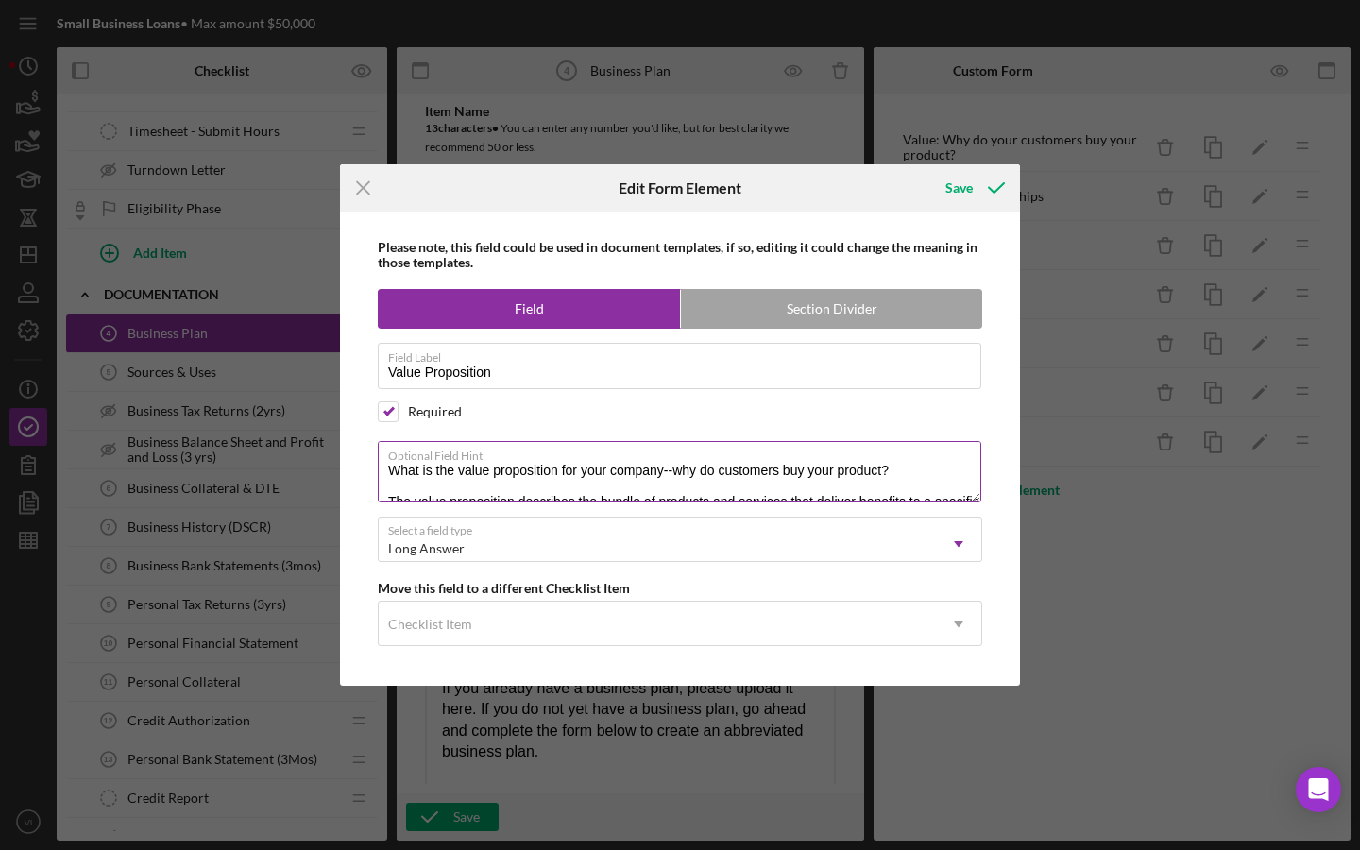
click at [638, 441] on textarea "What is the value proposition for your company--why do customers buy your produ…" at bounding box center [680, 471] width 604 height 60
click at [642, 441] on textarea "What is the value proposition for your company--why do customers buy your produ…" at bounding box center [680, 471] width 604 height 60
click at [651, 441] on textarea "What is the value proposition for your company--why do customers buy your produ…" at bounding box center [680, 471] width 604 height 60
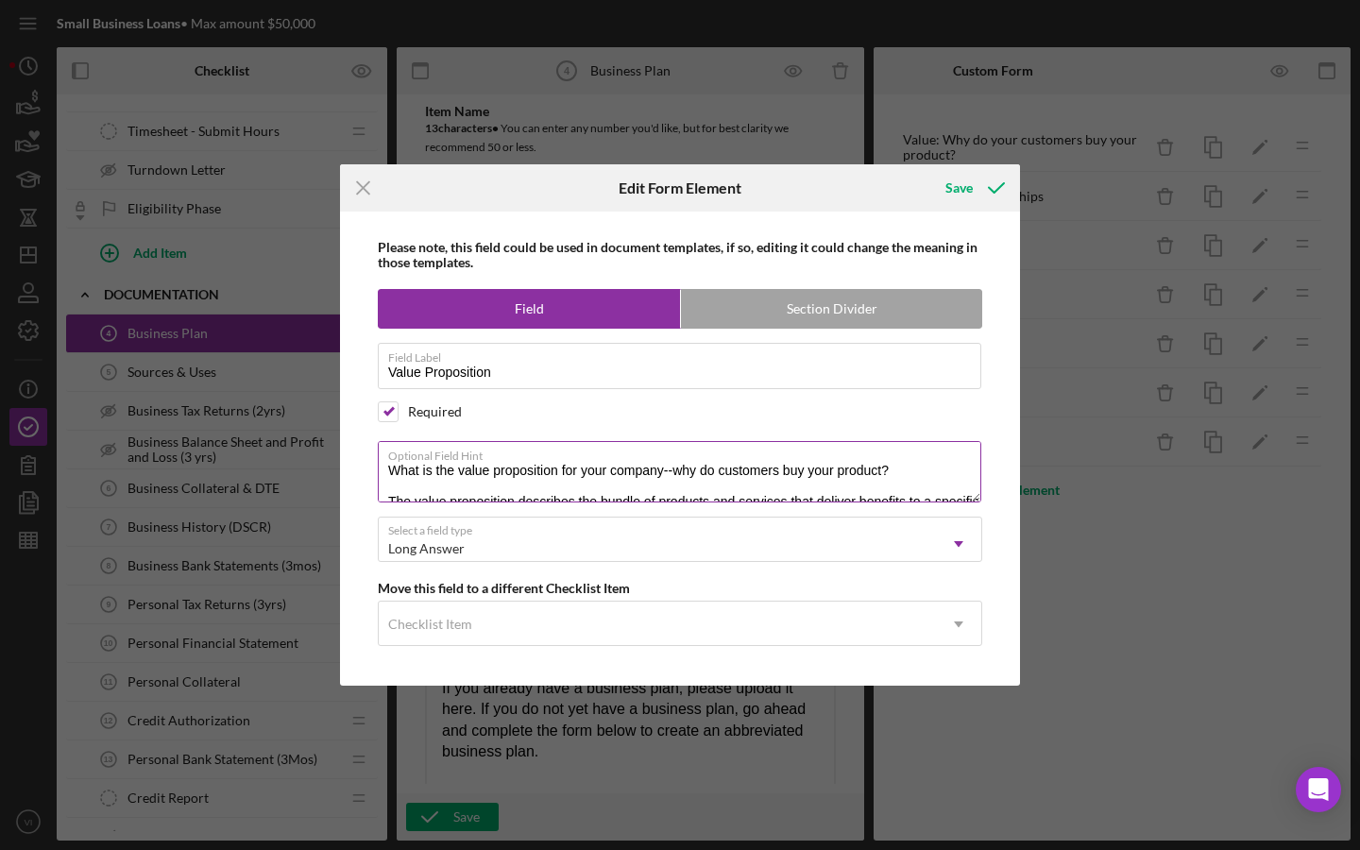
click at [651, 441] on textarea "What is the value proposition for your company--why do customers buy your produ…" at bounding box center [680, 471] width 604 height 60
click at [575, 441] on textarea "What is the value proposition for your company--why do customers buy your produ…" at bounding box center [680, 471] width 604 height 60
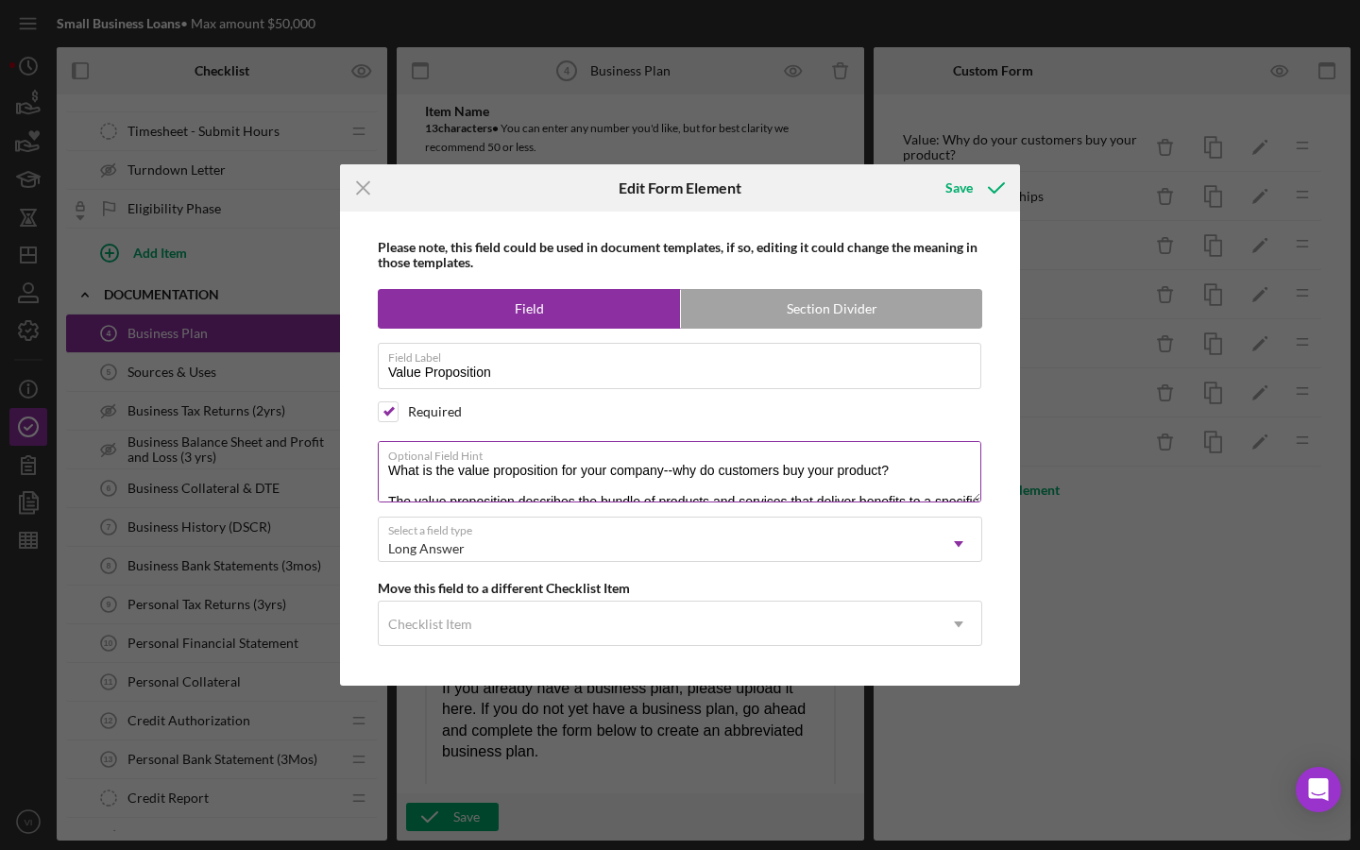
click at [575, 441] on textarea "What is the value proposition for your company--why do customers buy your produ…" at bounding box center [680, 471] width 604 height 60
click at [651, 441] on textarea "What is the value proposition for your company--why do customers buy your produ…" at bounding box center [680, 471] width 604 height 60
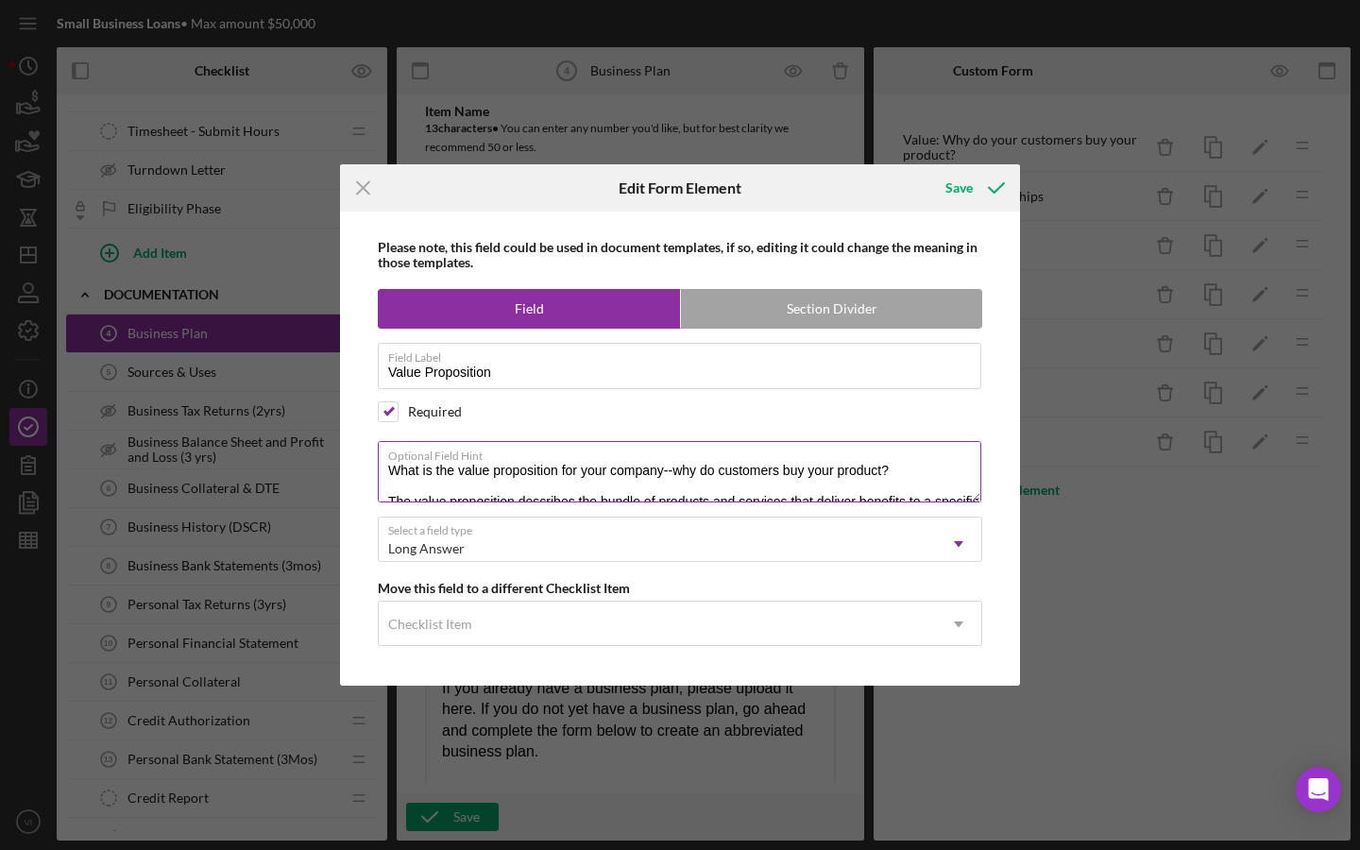
click at [651, 441] on textarea "What is the value proposition for your company--why do customers buy your produ…" at bounding box center [680, 471] width 604 height 60
drag, startPoint x: 863, startPoint y: 400, endPoint x: 887, endPoint y: 377, distance: 33.4
click at [651, 441] on textarea "What is the value proposition for your company--why do customers buy your produ…" at bounding box center [680, 471] width 604 height 60
click at [502, 441] on textarea "What is the value proposition for your company--why do customers buy your produ…" at bounding box center [680, 471] width 604 height 60
click at [651, 441] on textarea "What is the value proposition for your company--why do customers buy your produ…" at bounding box center [680, 471] width 604 height 60
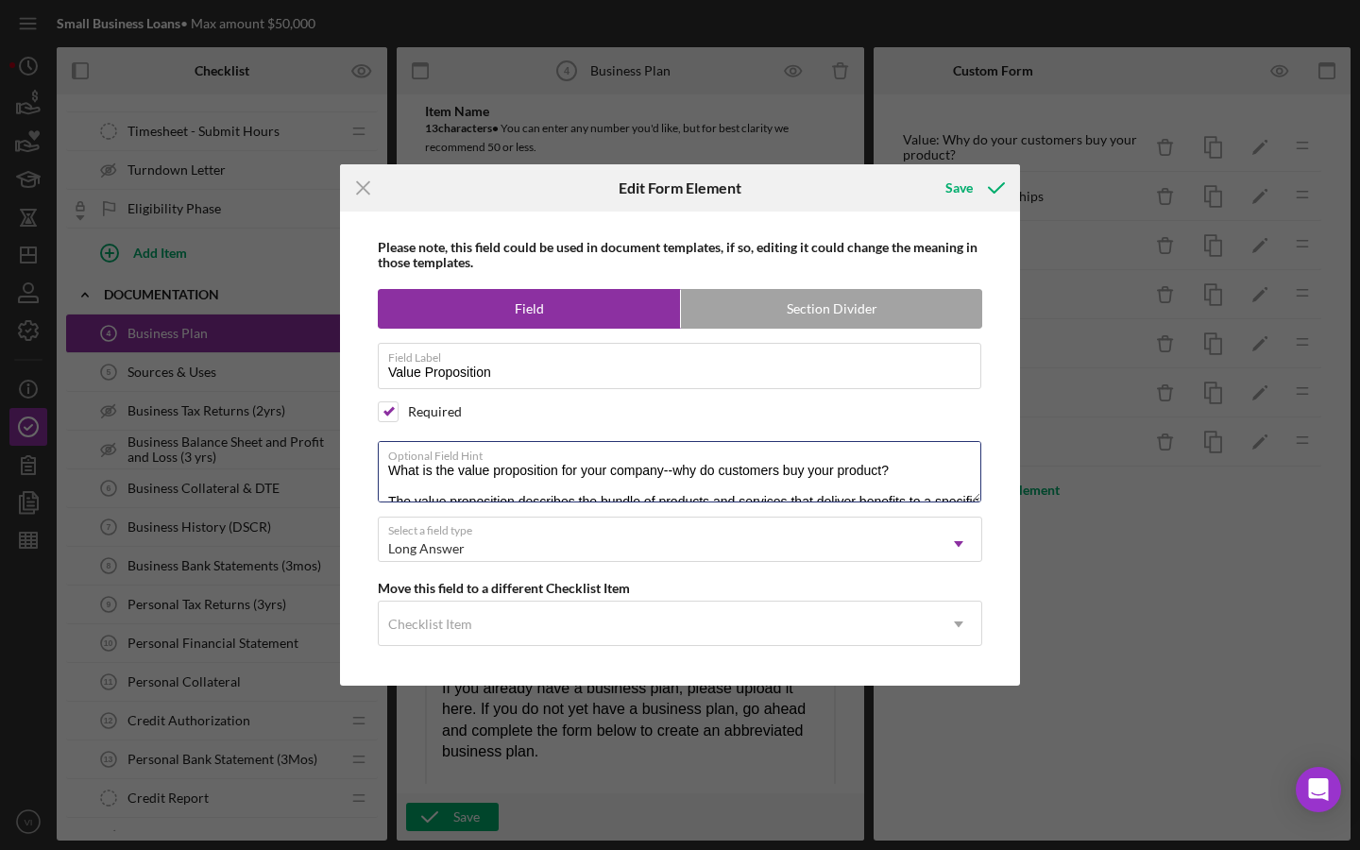
scroll to position [0, 0]
type textarea "What is the value proposition for your company--why do customers buy your produ…"
click at [651, 169] on div "Save" at bounding box center [958, 188] width 27 height 38
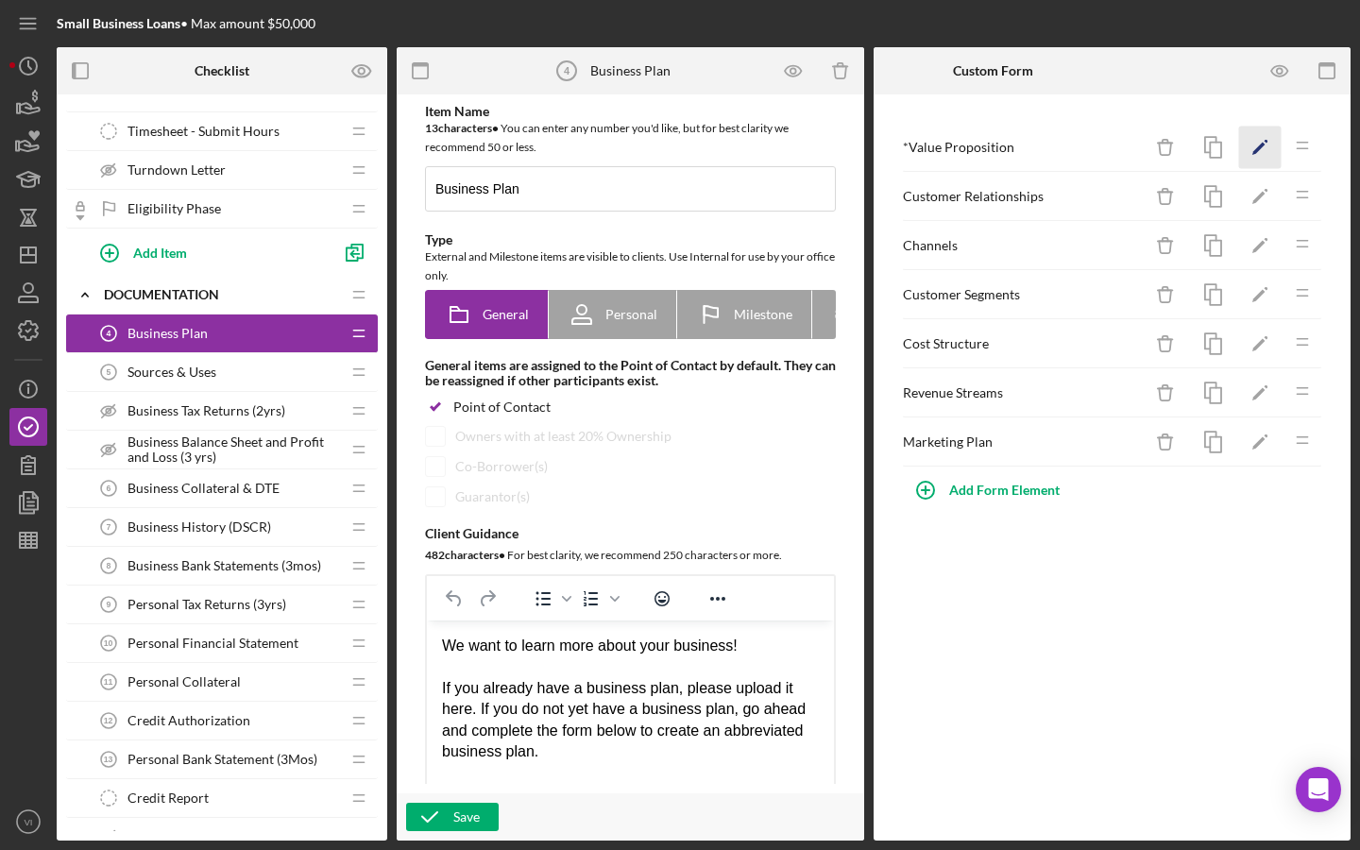
click at [651, 164] on icon "Icon/Edit" at bounding box center [1260, 148] width 43 height 43
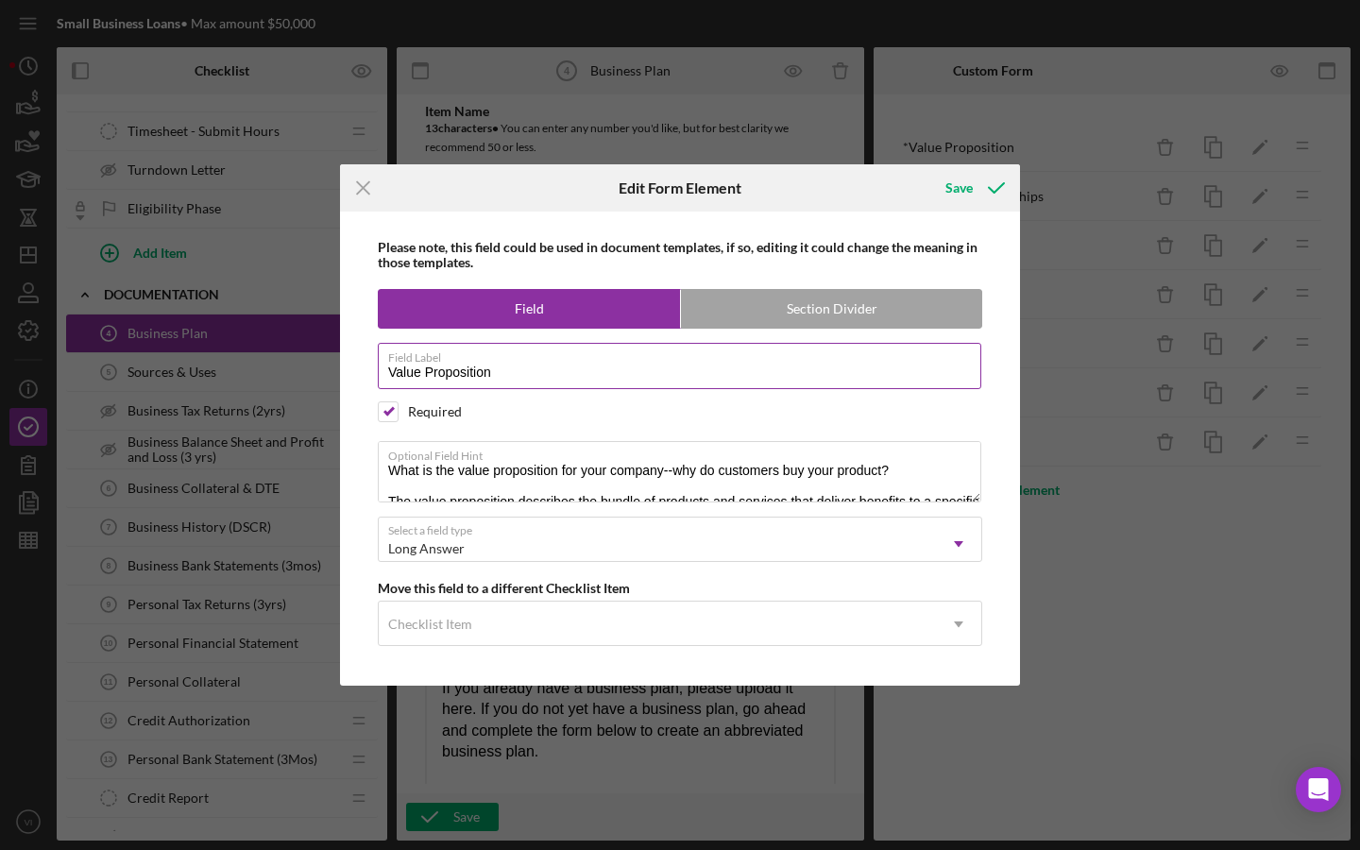
click at [570, 368] on input "Value Proposition" at bounding box center [680, 365] width 604 height 45
type input "Value Proposition(s)"
click at [651, 193] on icon "submit" at bounding box center [996, 187] width 47 height 47
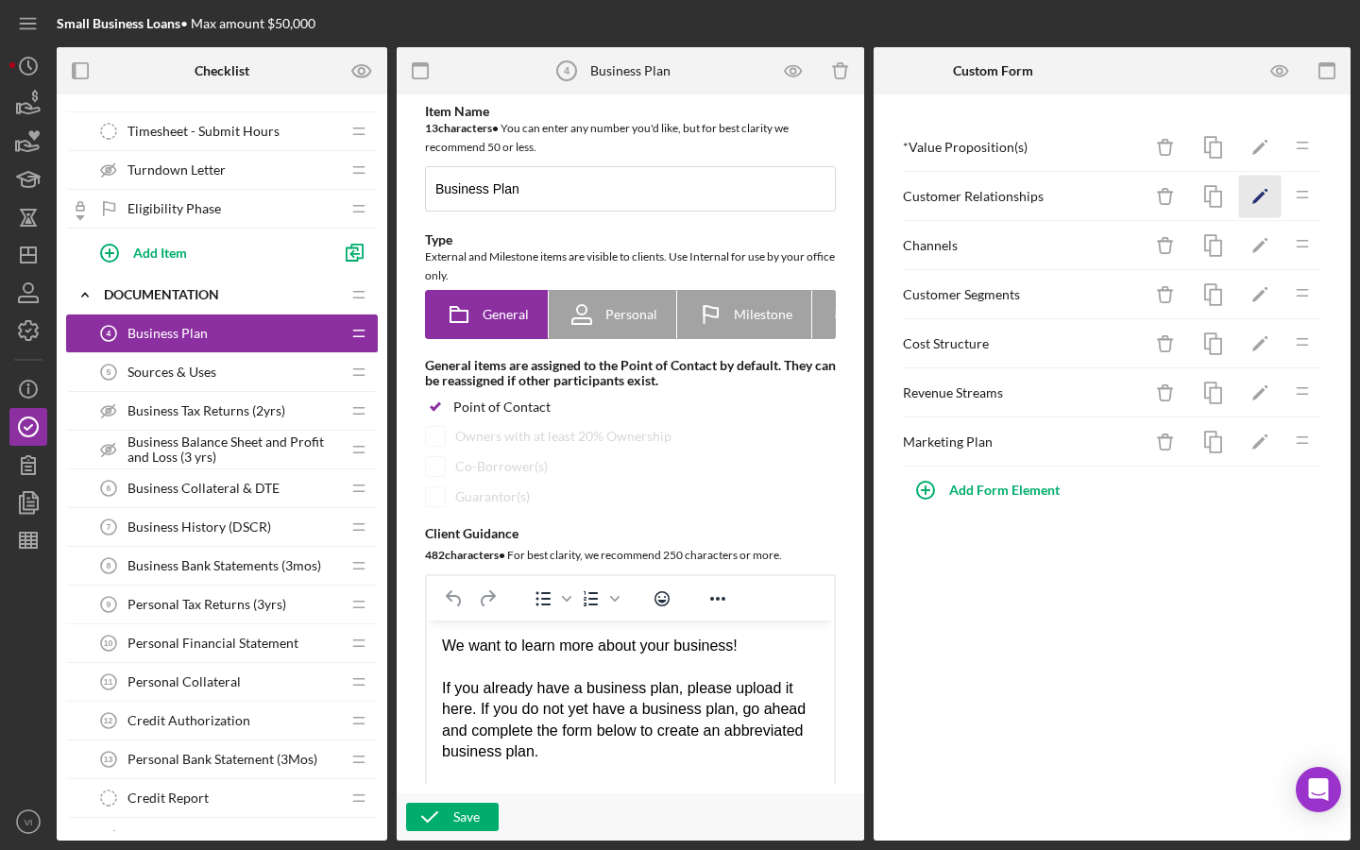
click at [651, 182] on icon "Icon/Edit" at bounding box center [1260, 197] width 43 height 43
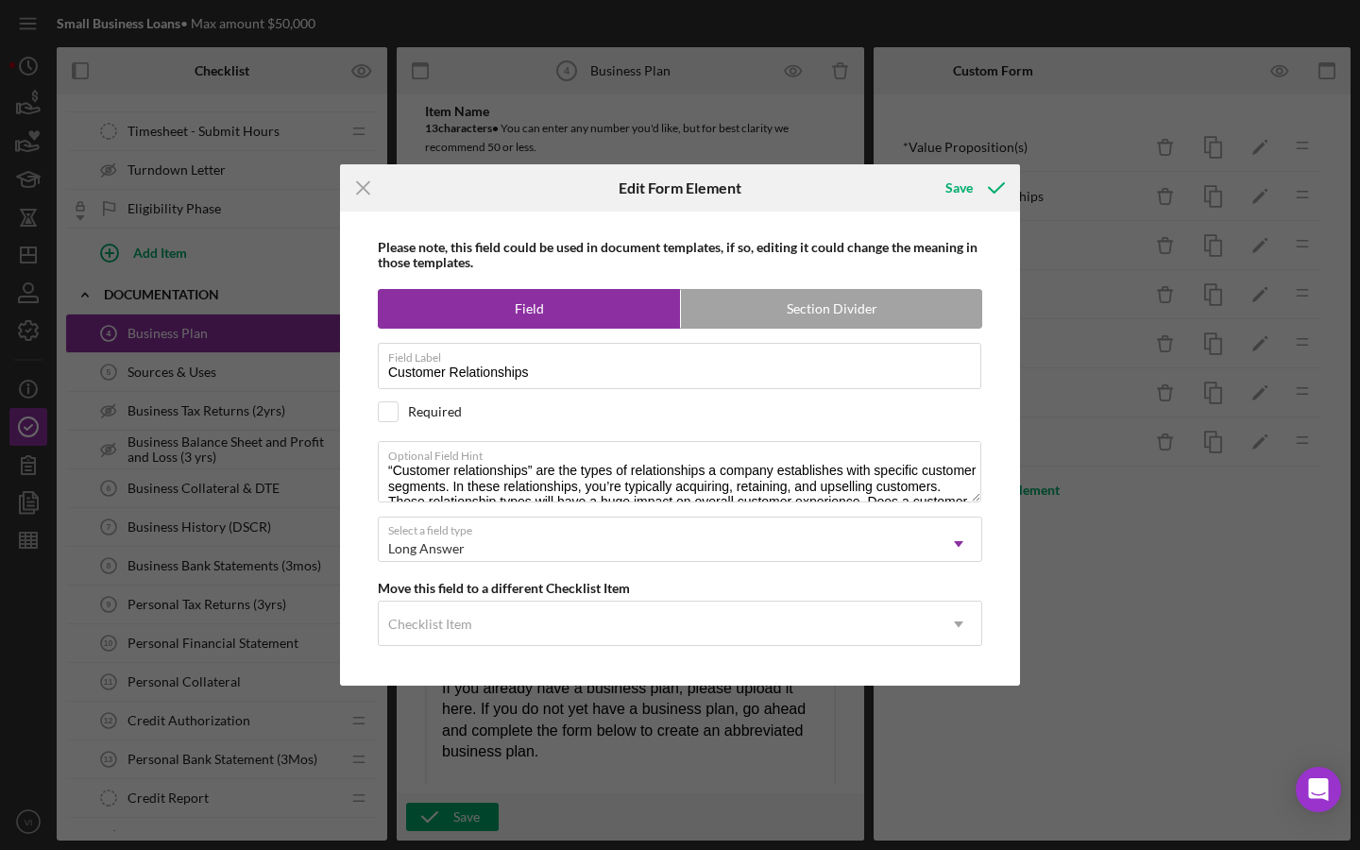
click at [651, 626] on div "Please note, this field could be used in document templates, if so, editing it …" at bounding box center [679, 449] width 661 height 474
click at [651, 461] on textarea "“Customer relationships” are the types of relationships a company establishes w…" at bounding box center [680, 471] width 604 height 60
type textarea "“Customer relationships” are the types of relationships a company establishes w…"
